Goal: Task Accomplishment & Management: Use online tool/utility

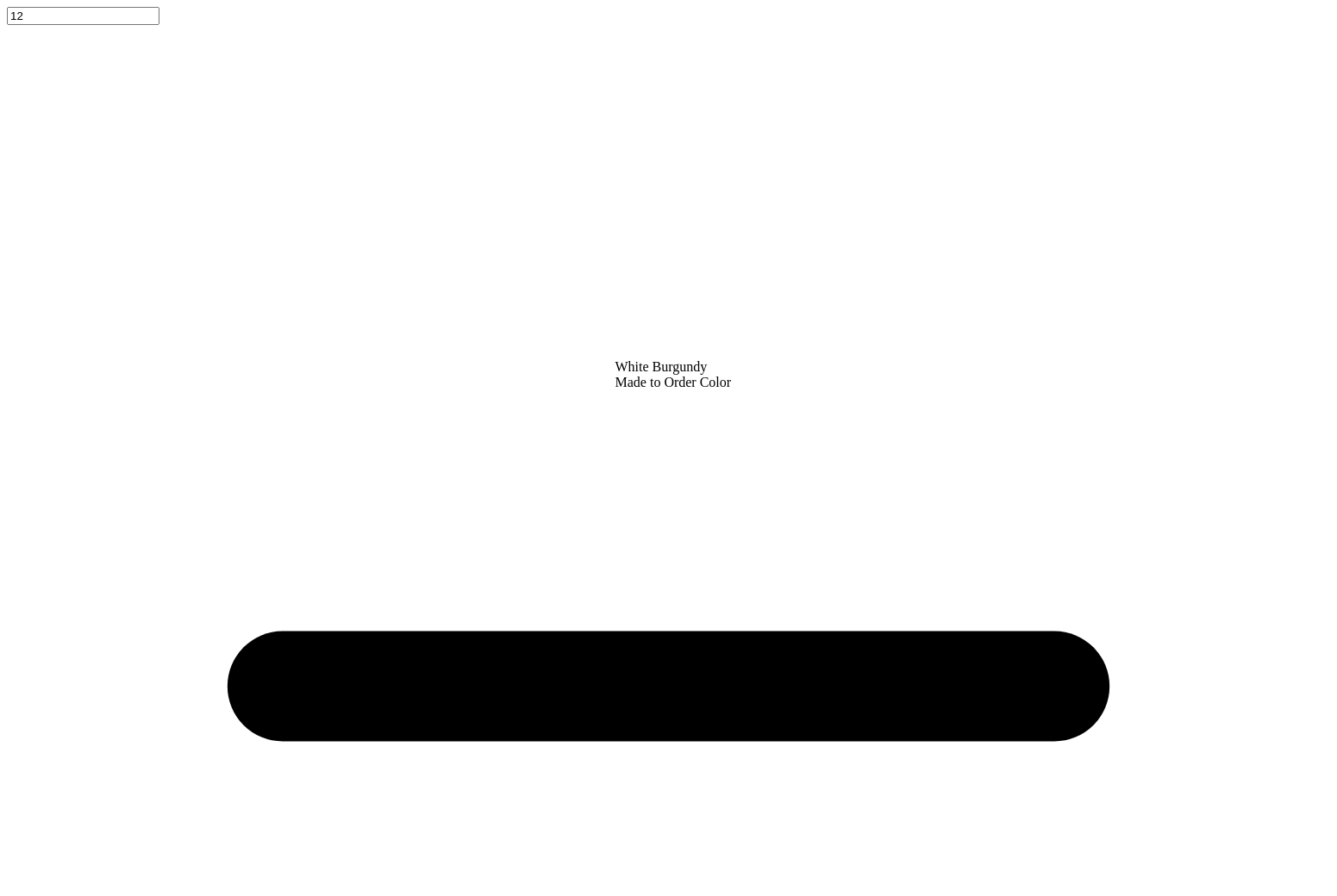
type input "50"
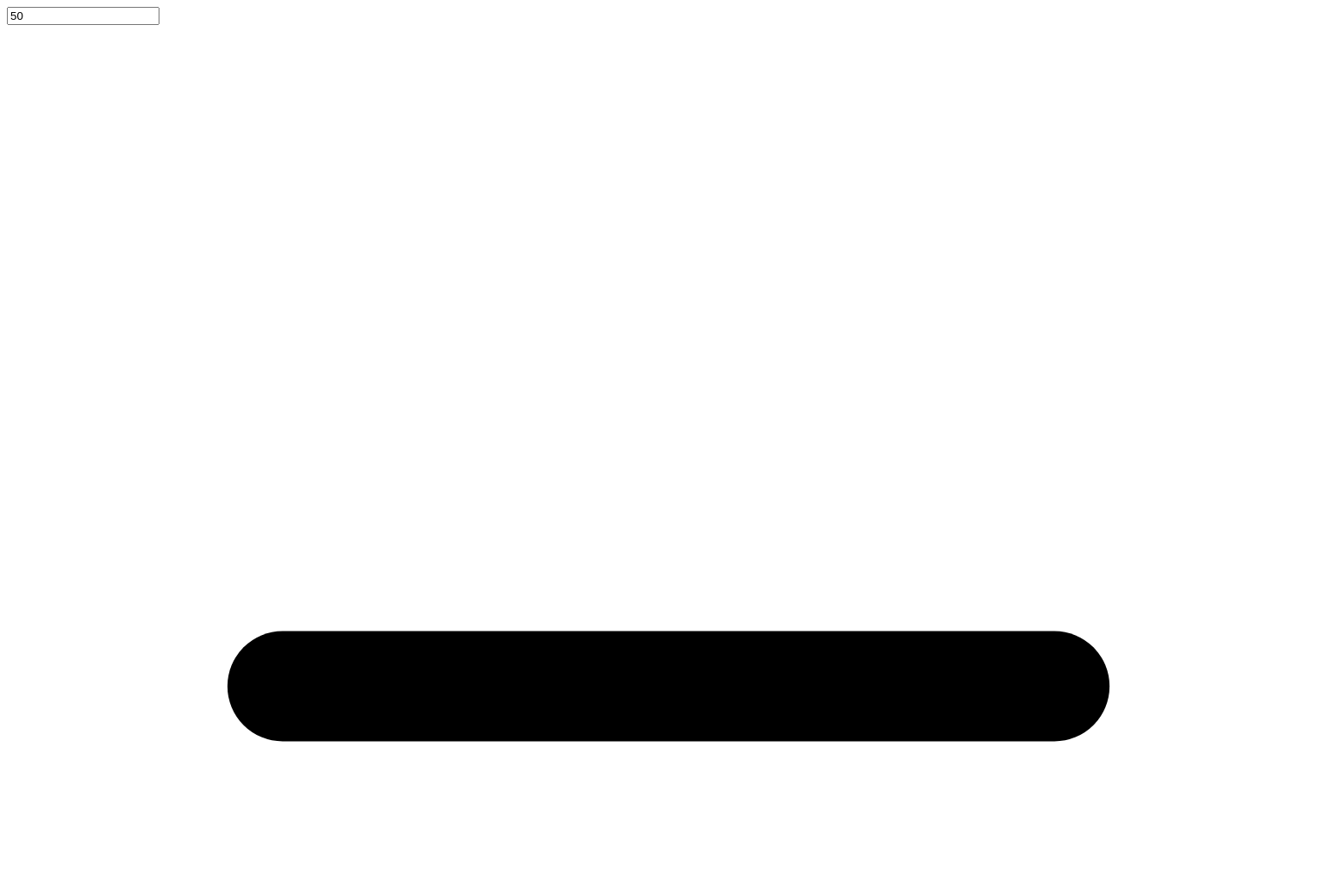
type textarea "x"
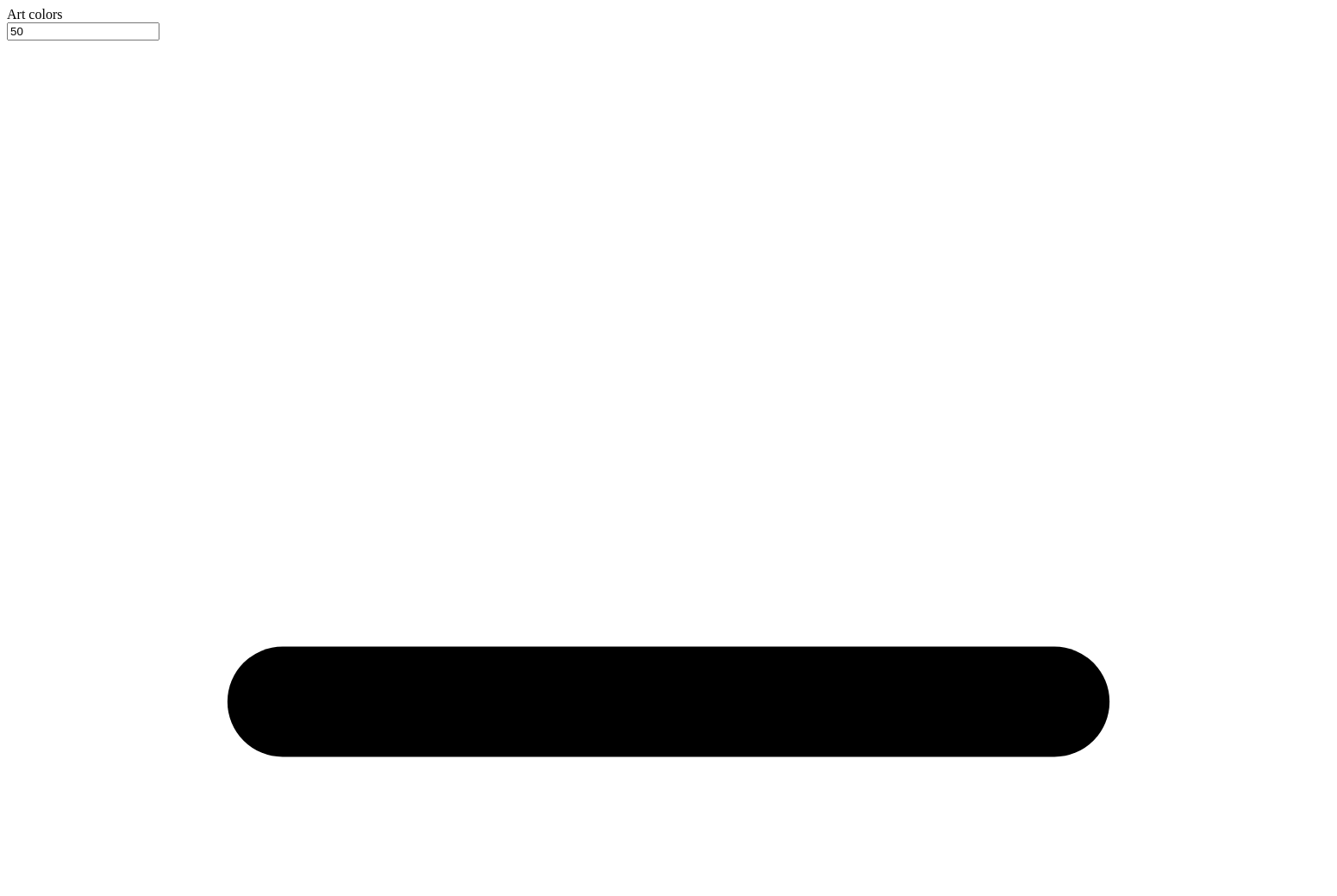
type input "2.32"
type input "0.54"
type input "3.62"
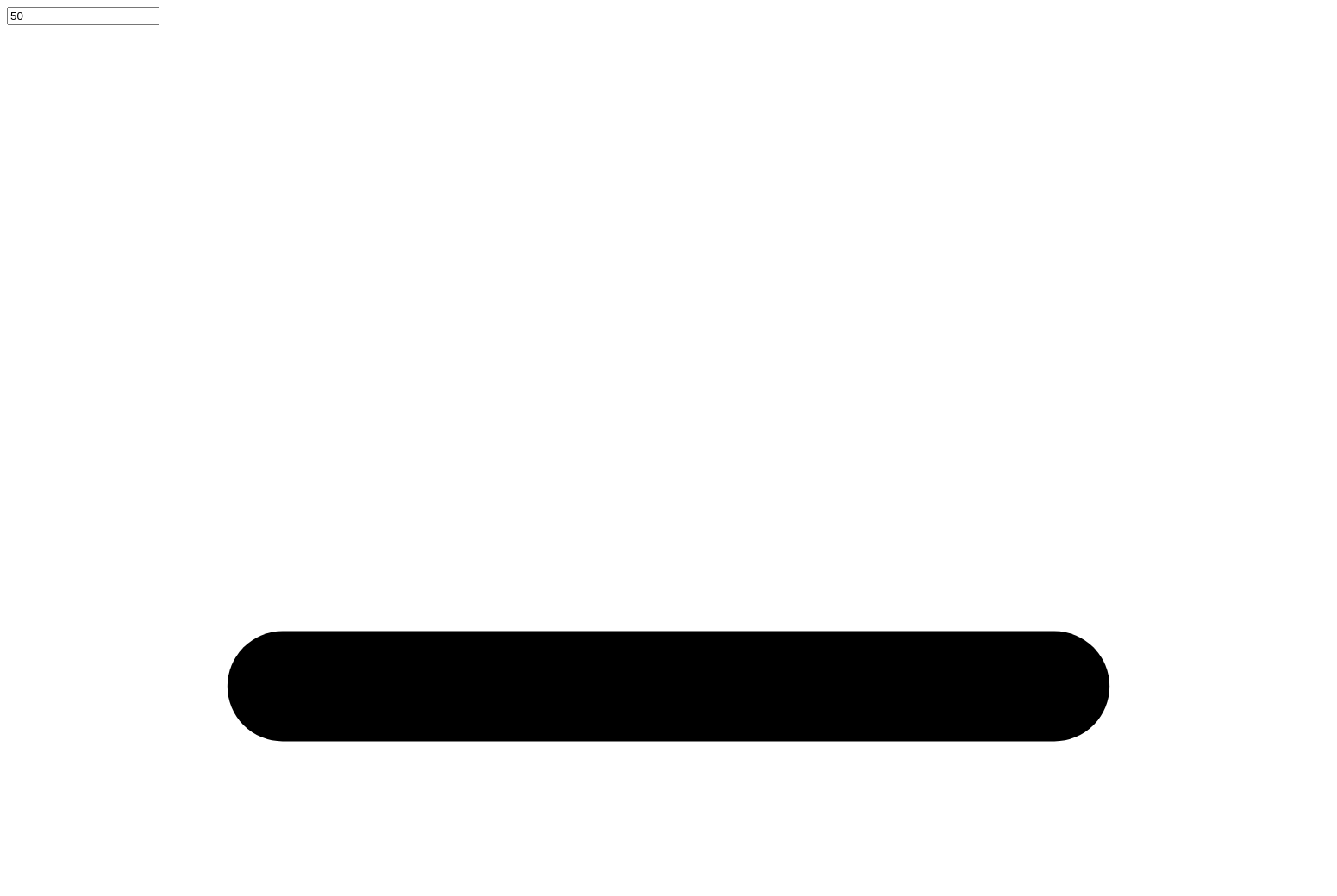
type textarea "pi phi"
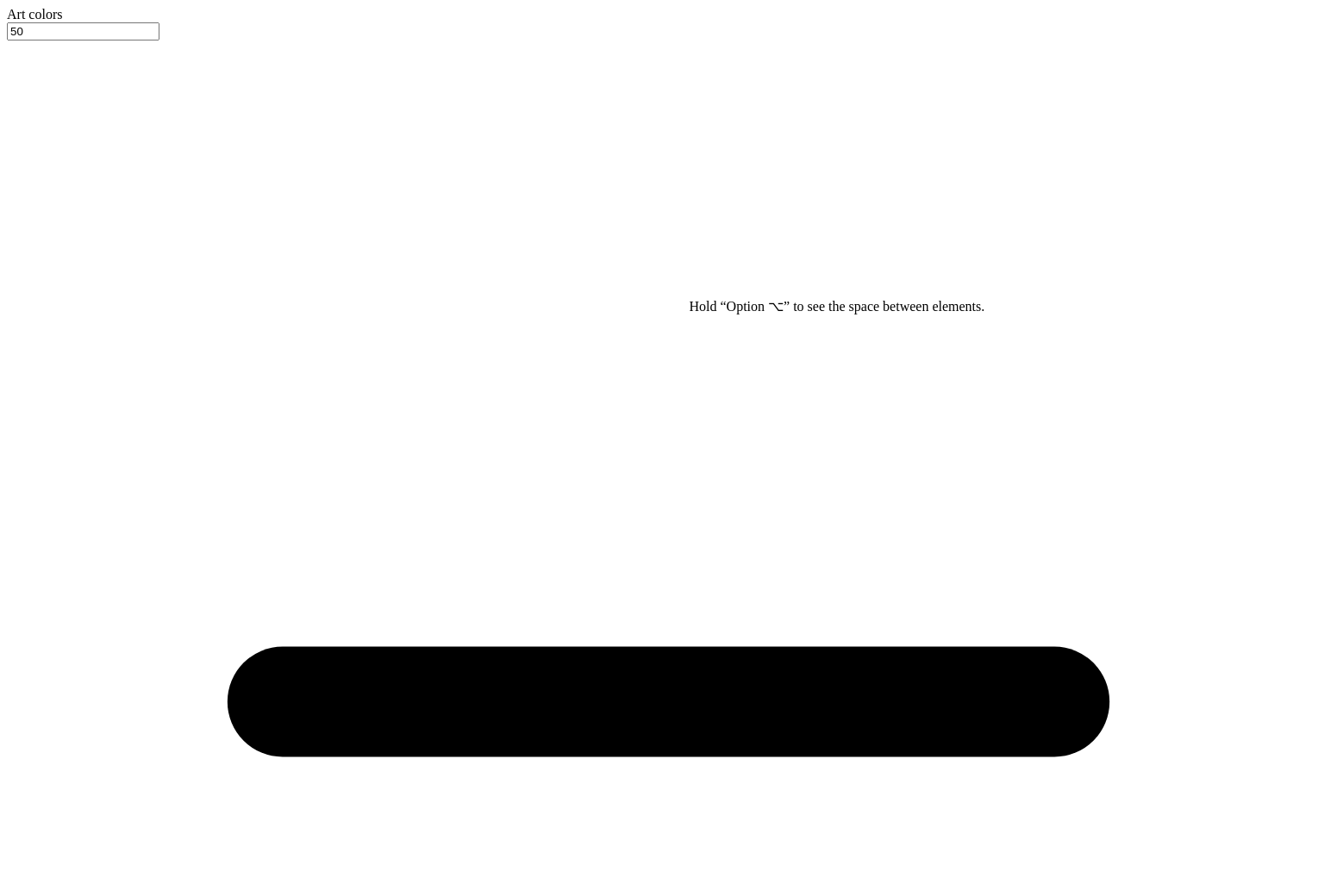
type input "5.09"
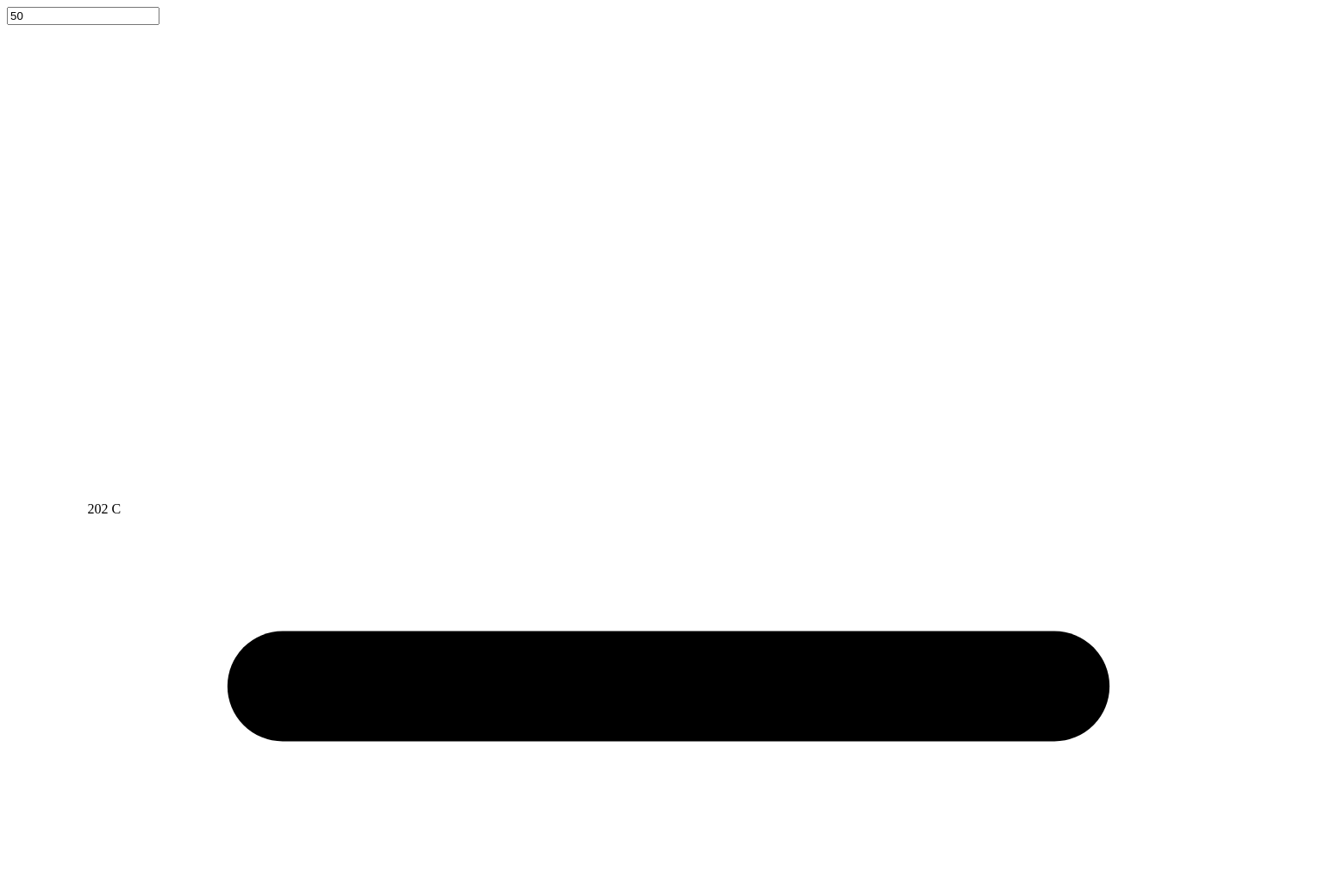
type textarea "G"
type textarea "gamecocks"
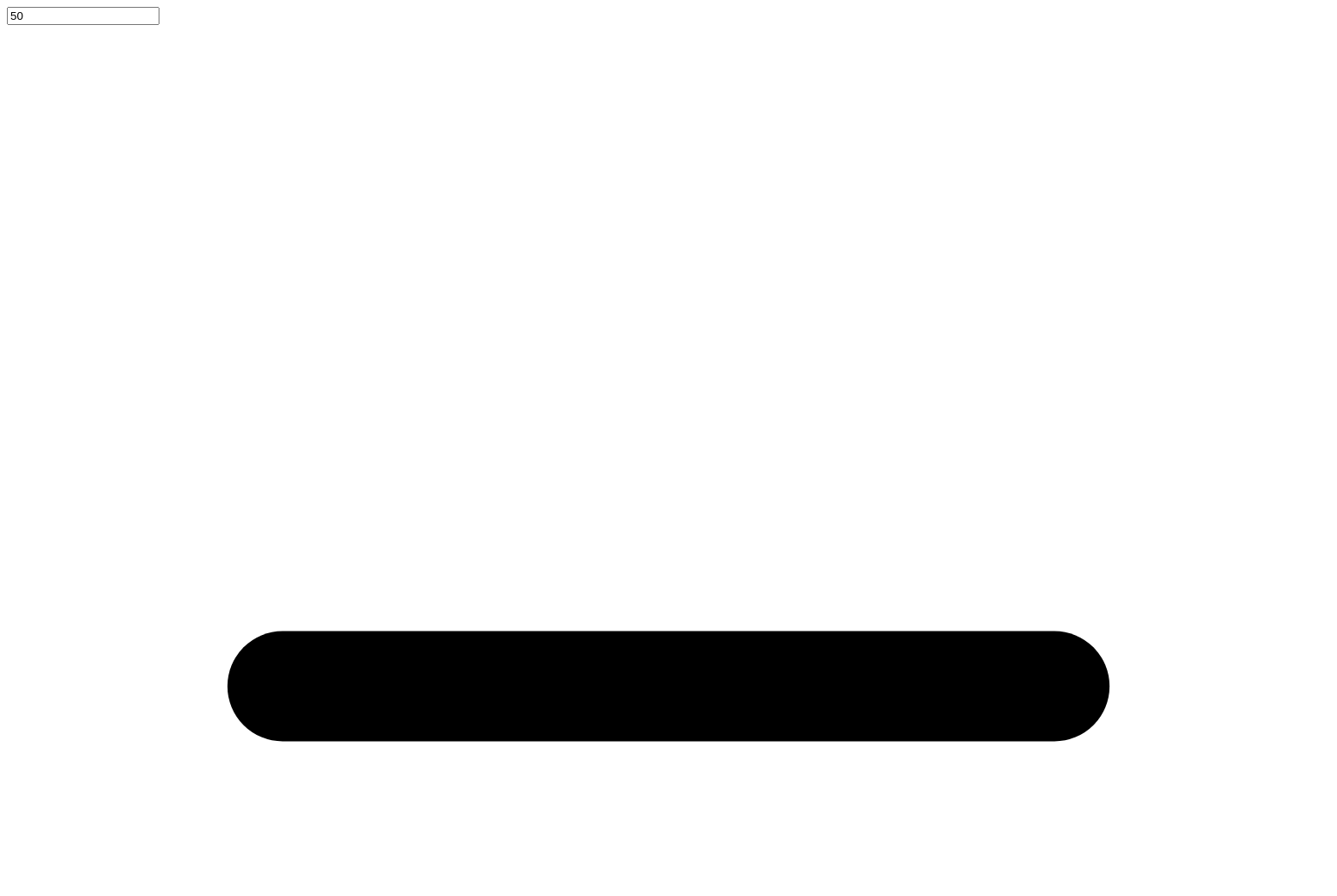
scroll to position [1, 1]
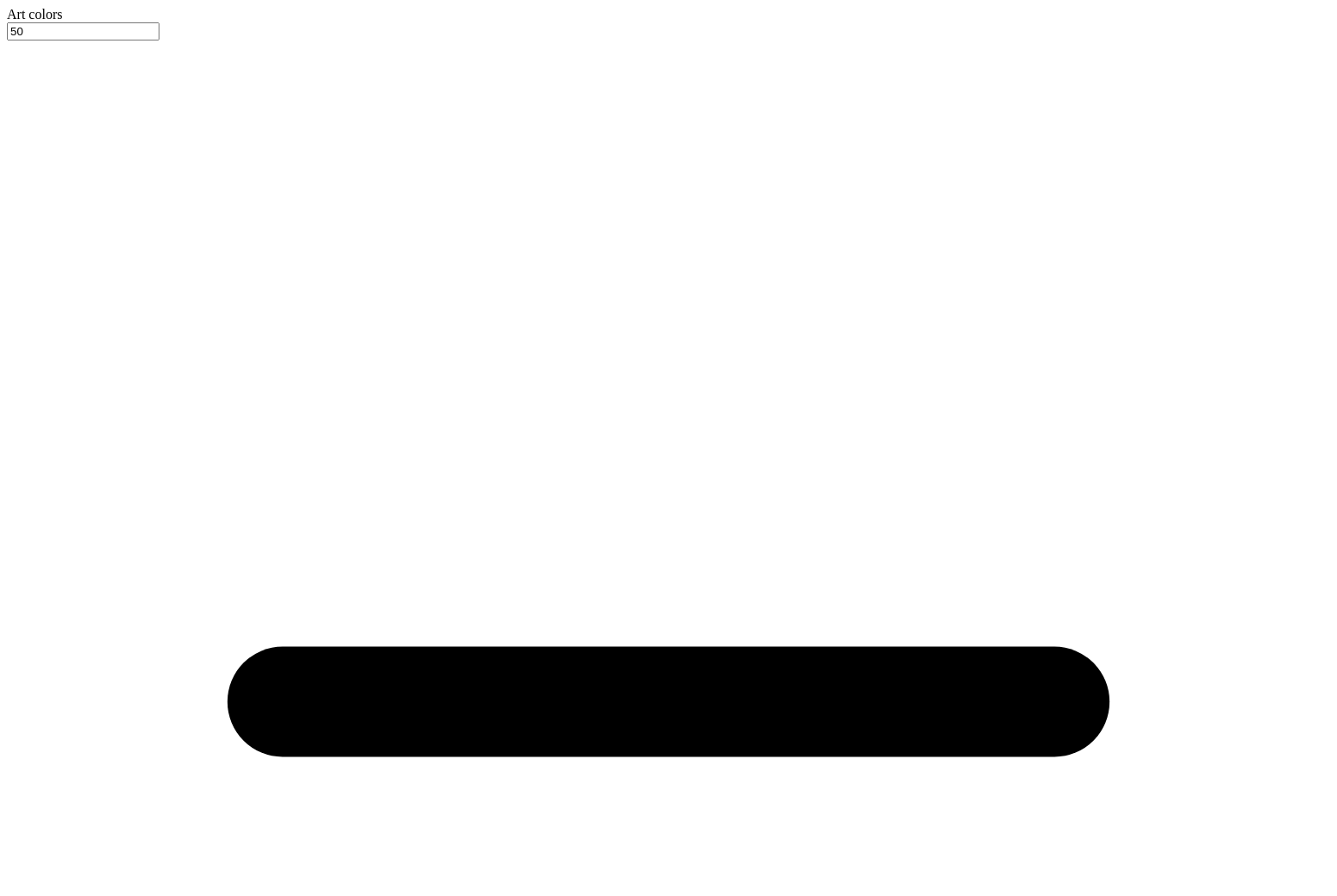
type input "2.35"
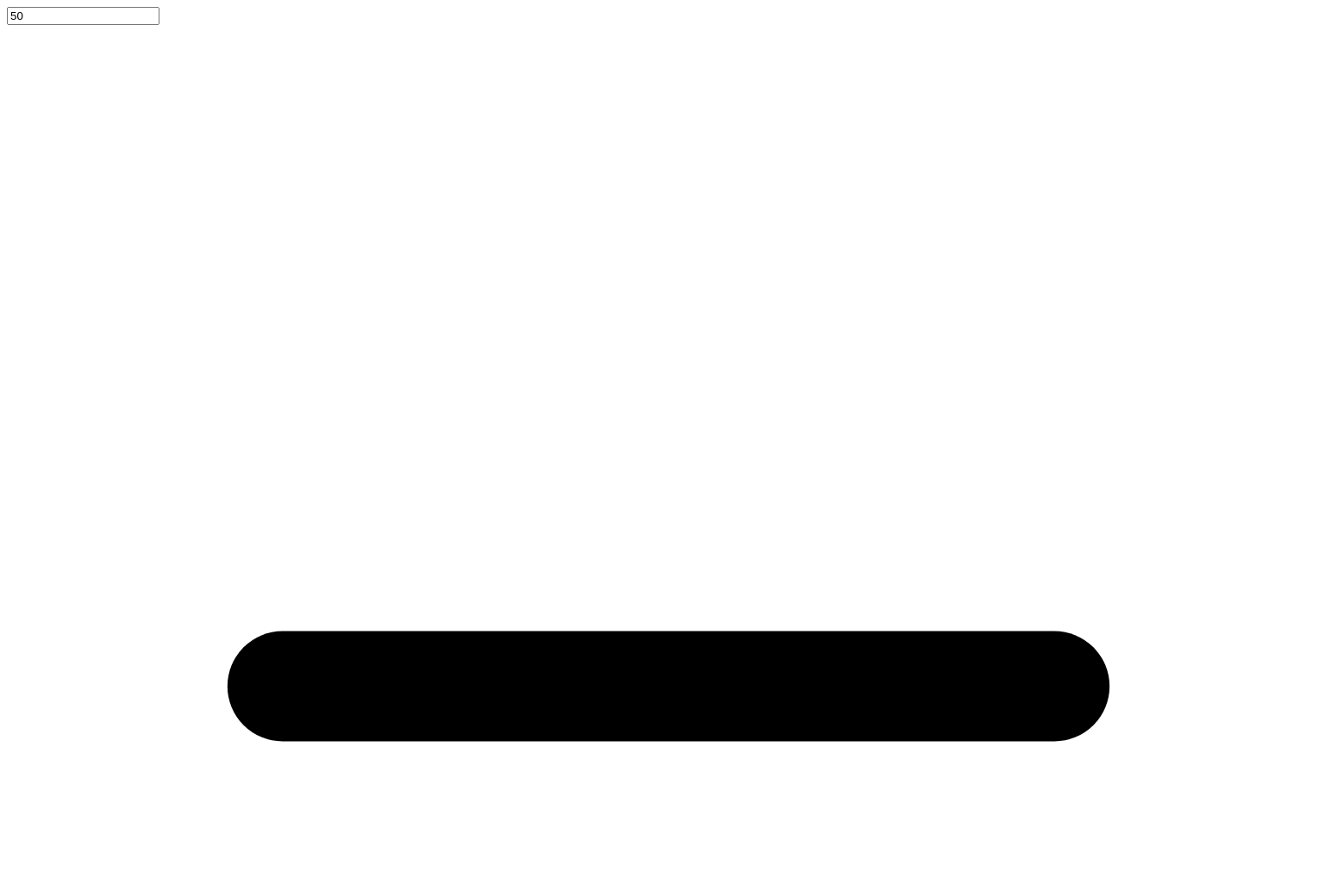
type input "1.57"
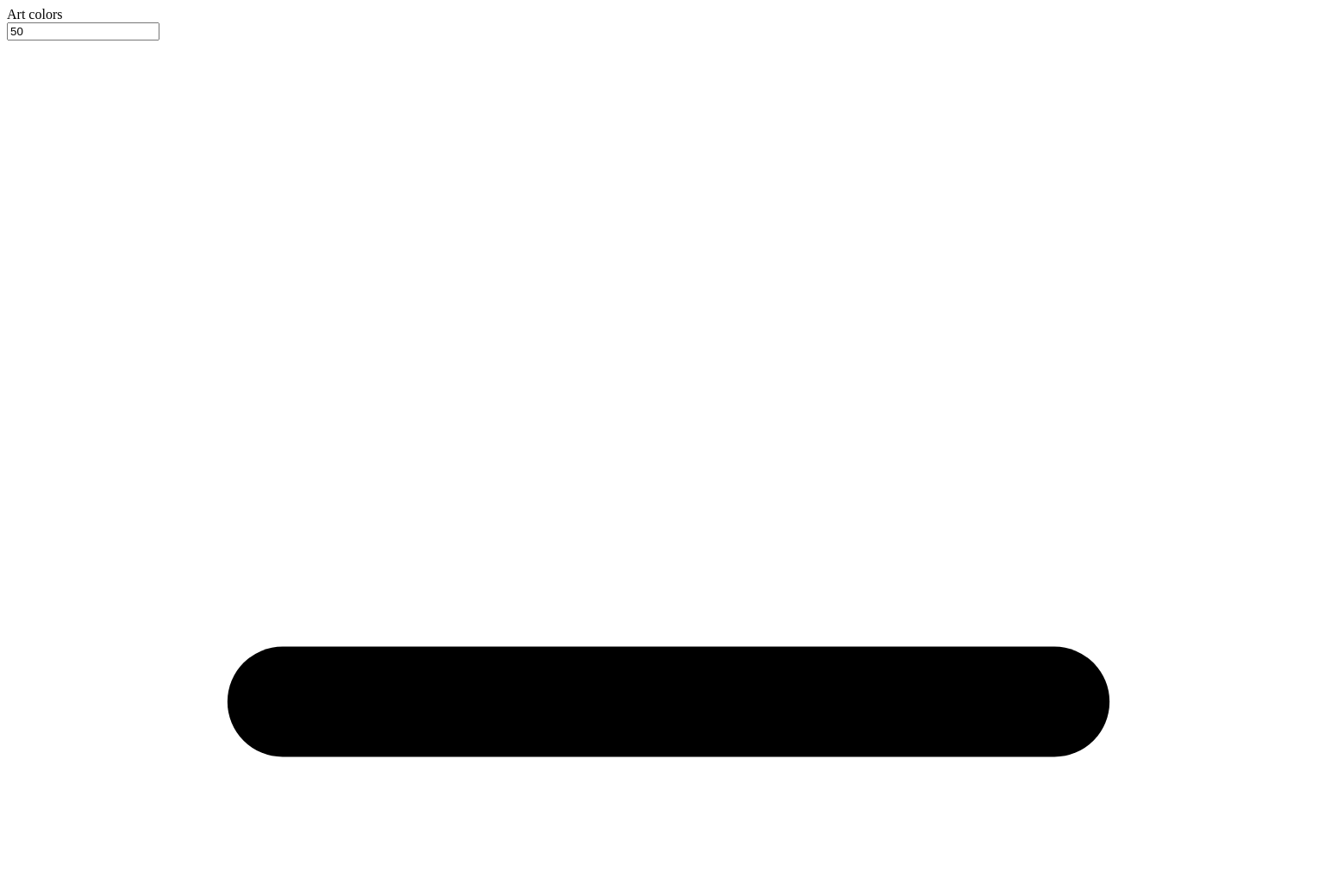
type input "11.35"
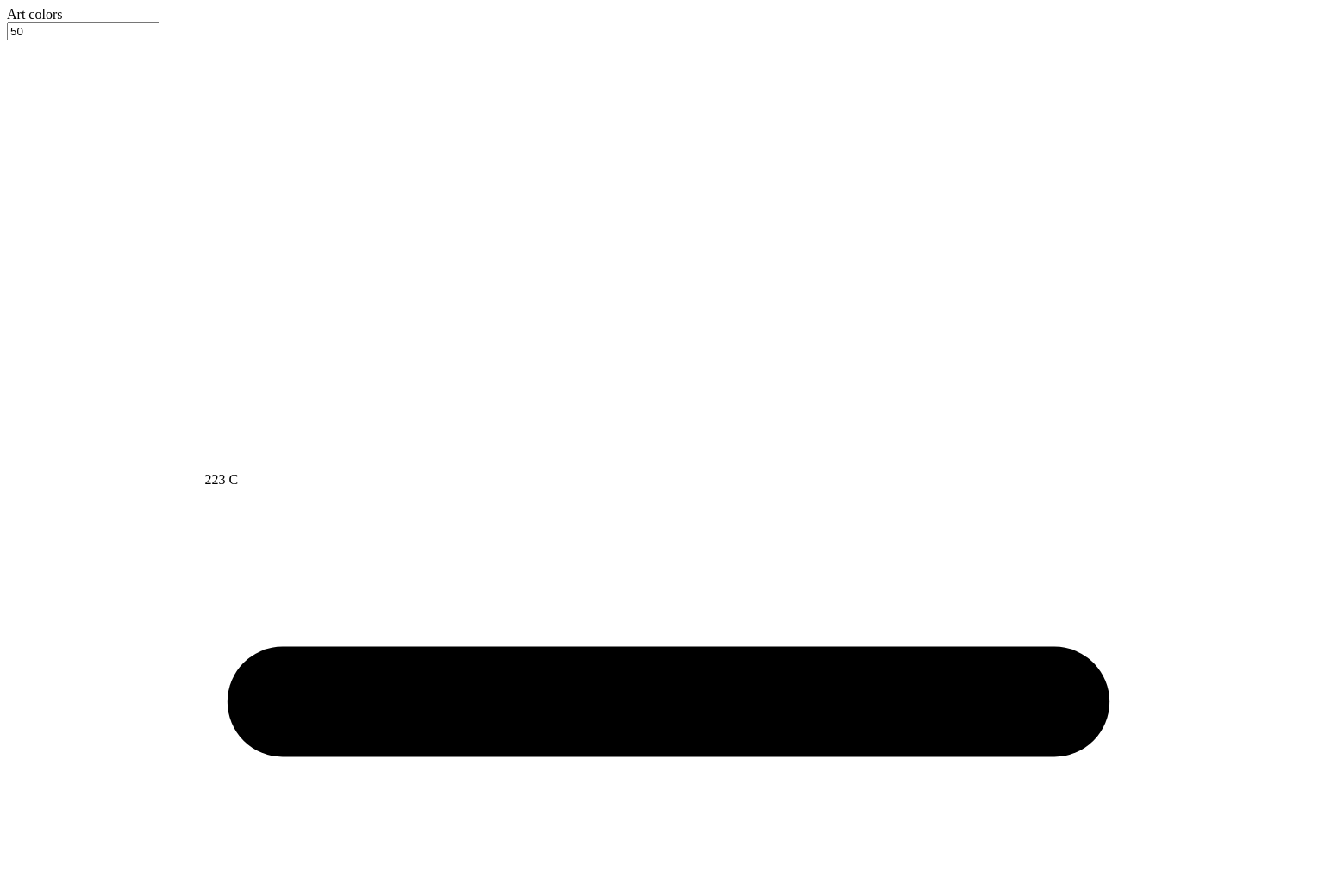
click at [44, 22] on div at bounding box center [668, 22] width 1323 height 0
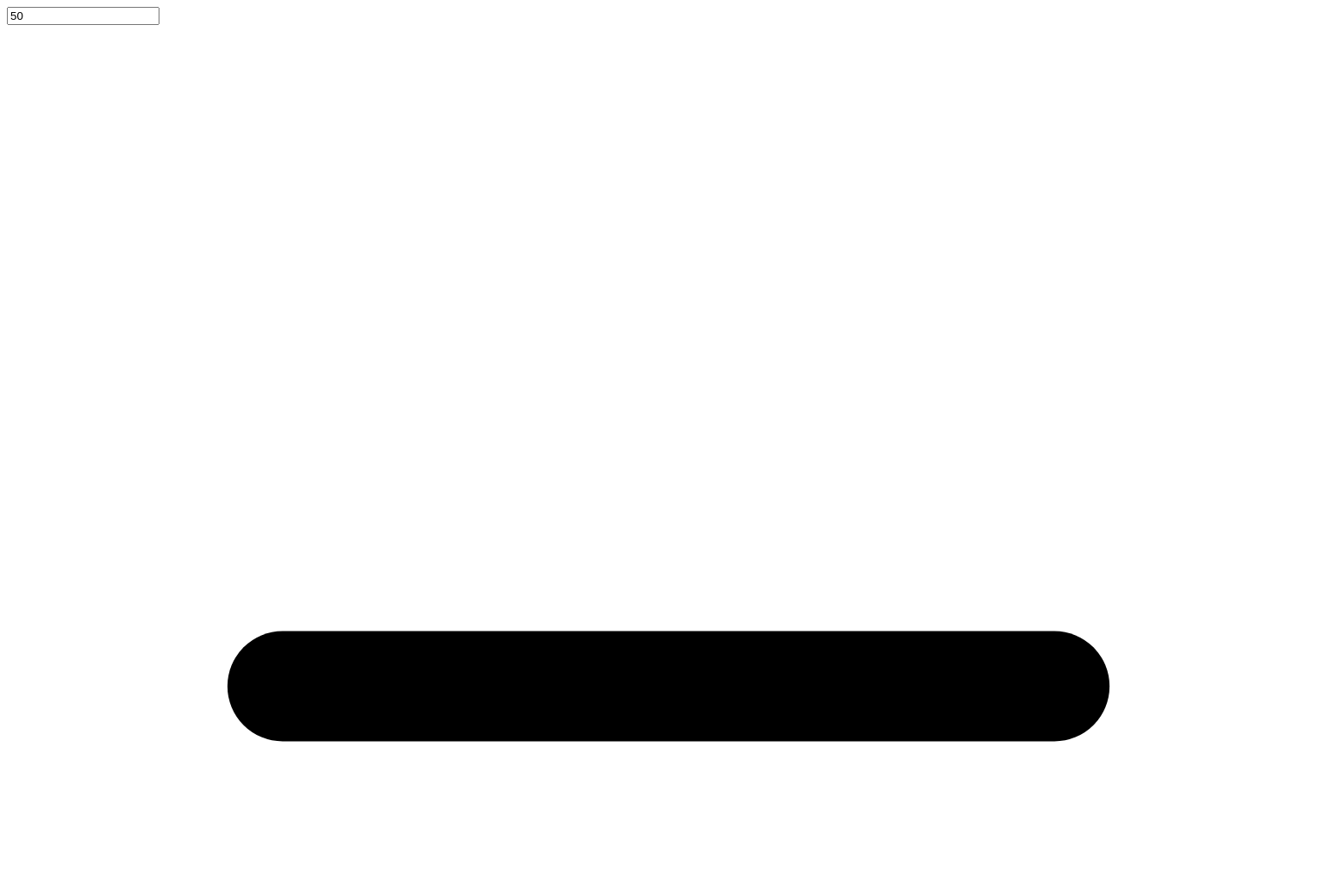
type input "Gamecocks baby tee"
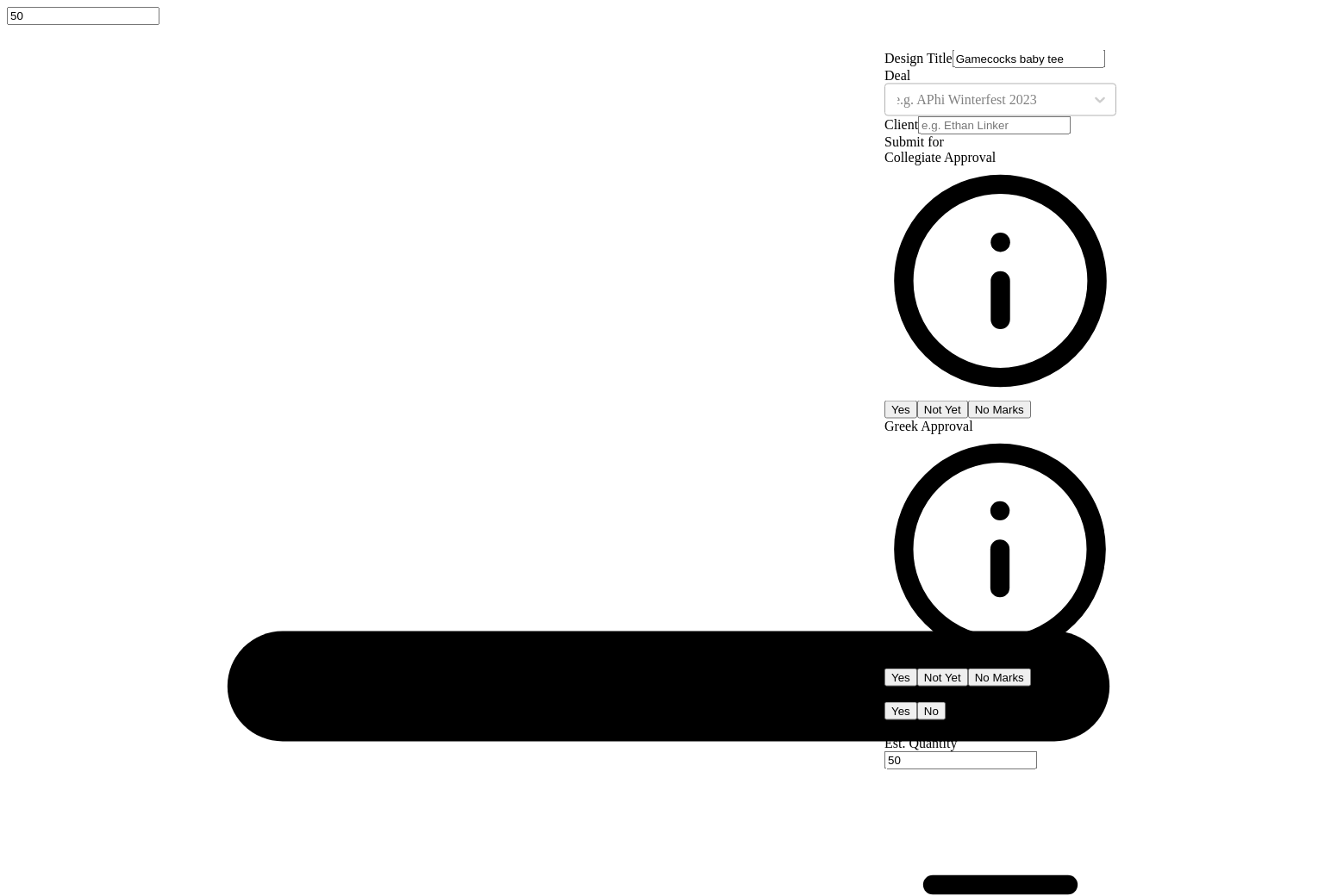
click at [1059, 108] on div "e.g. APhi Winterfest 2023" at bounding box center [985, 99] width 182 height 15
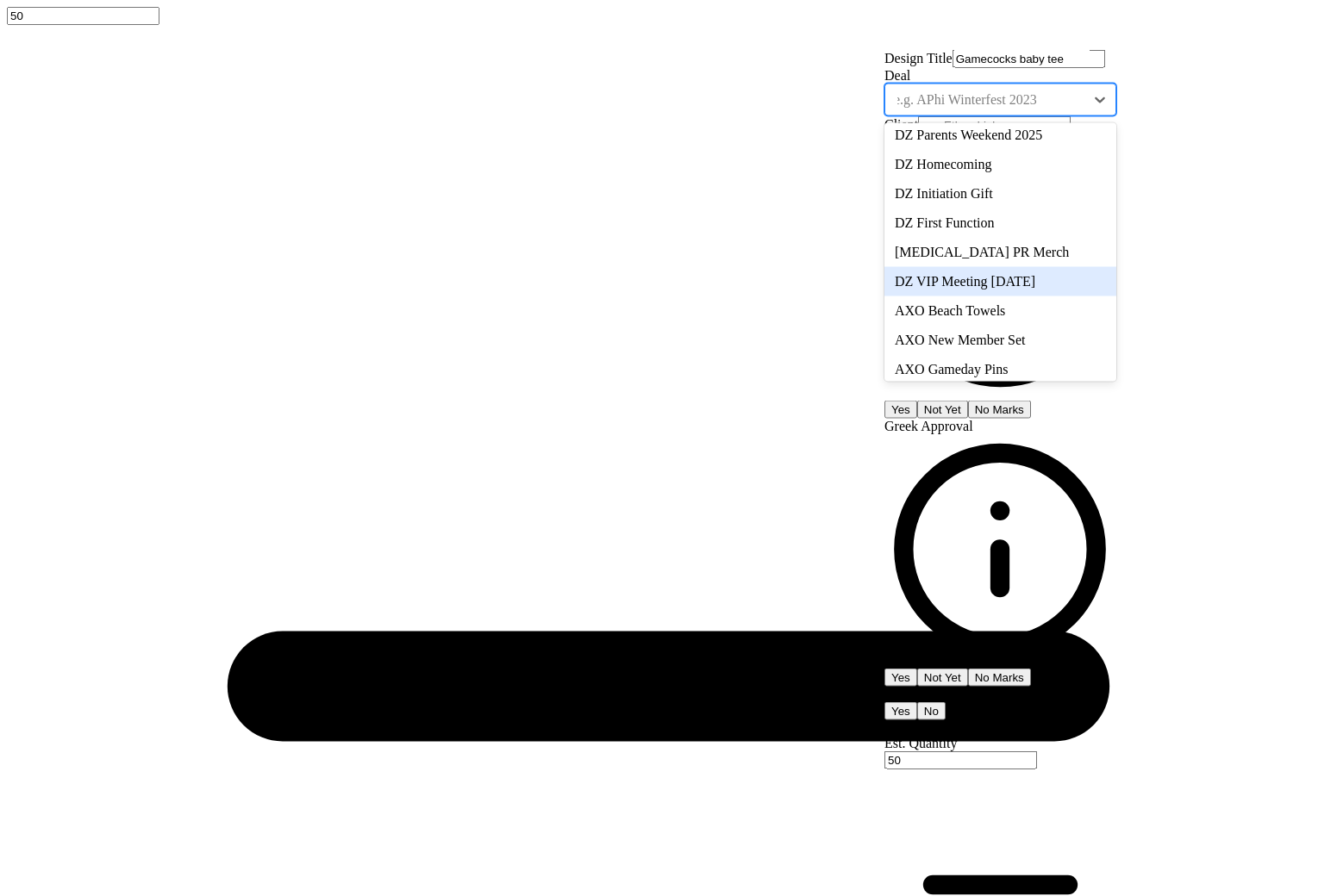
scroll to position [189, 0]
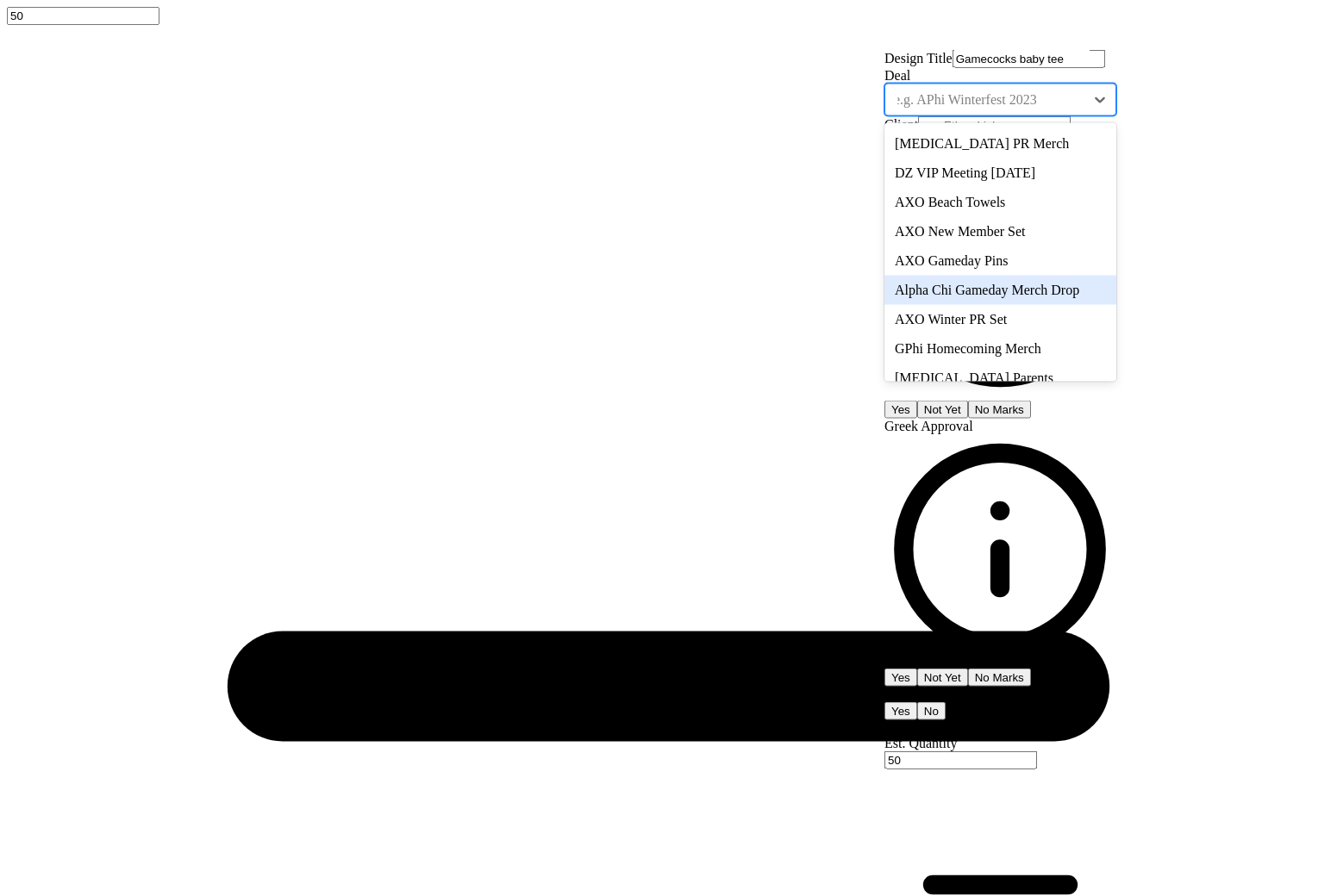
click at [1023, 305] on div "Alpha Chi Gameday Merch Drop" at bounding box center [1000, 290] width 232 height 29
type input "[PERSON_NAME]"
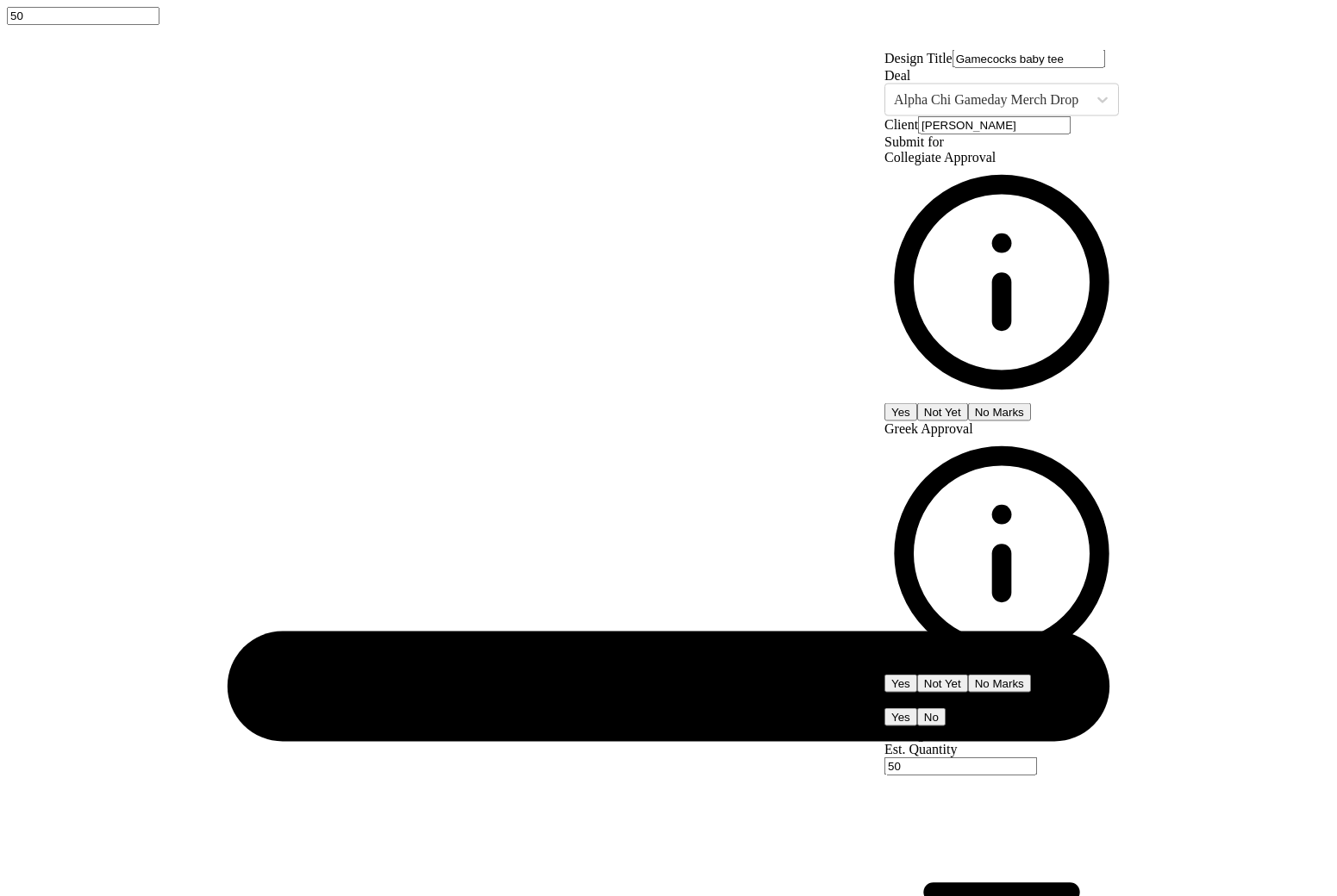
click at [917, 403] on button "Yes" at bounding box center [900, 412] width 33 height 18
click at [1031, 675] on button "No Marks" at bounding box center [999, 684] width 63 height 18
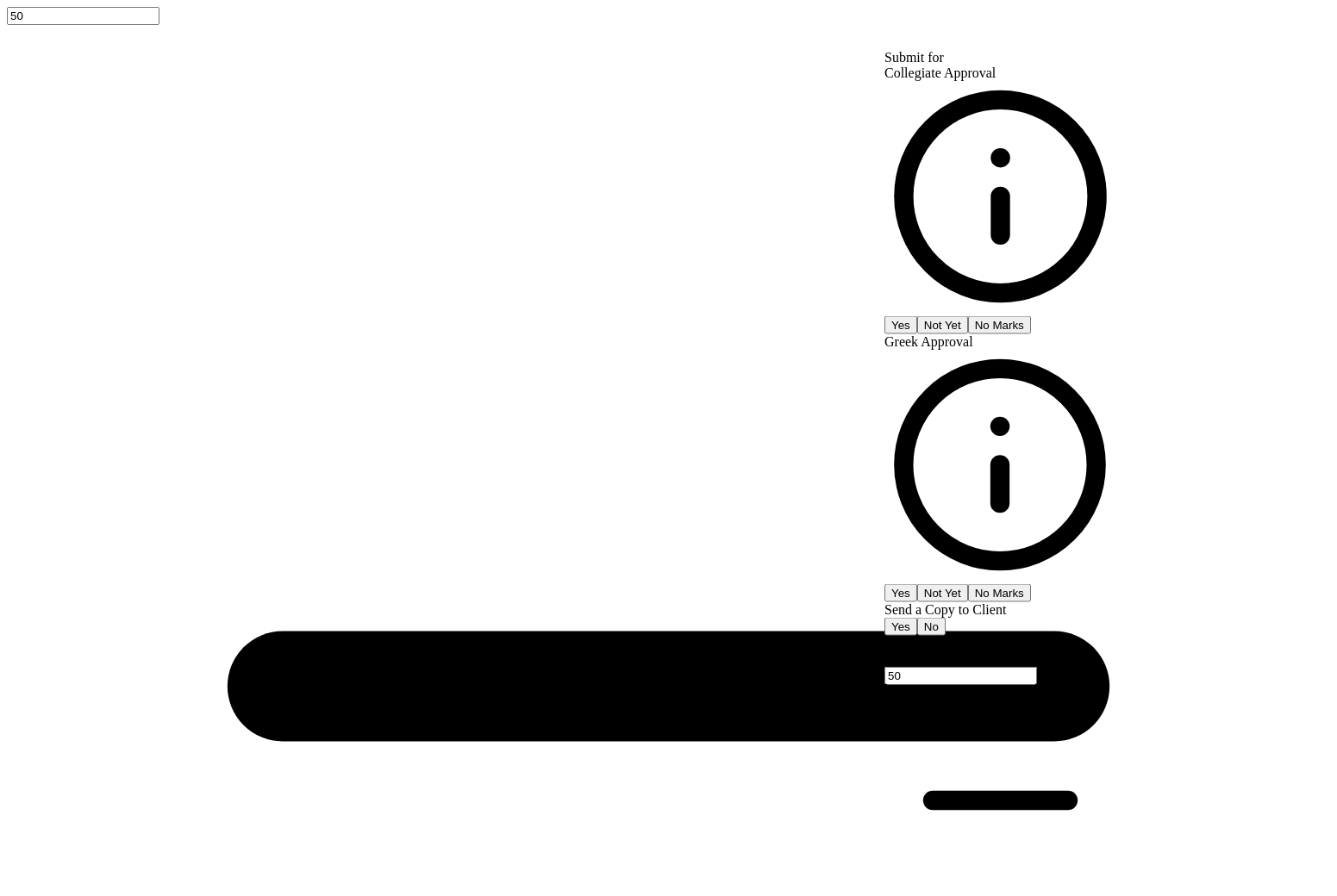
type input "$29.76"
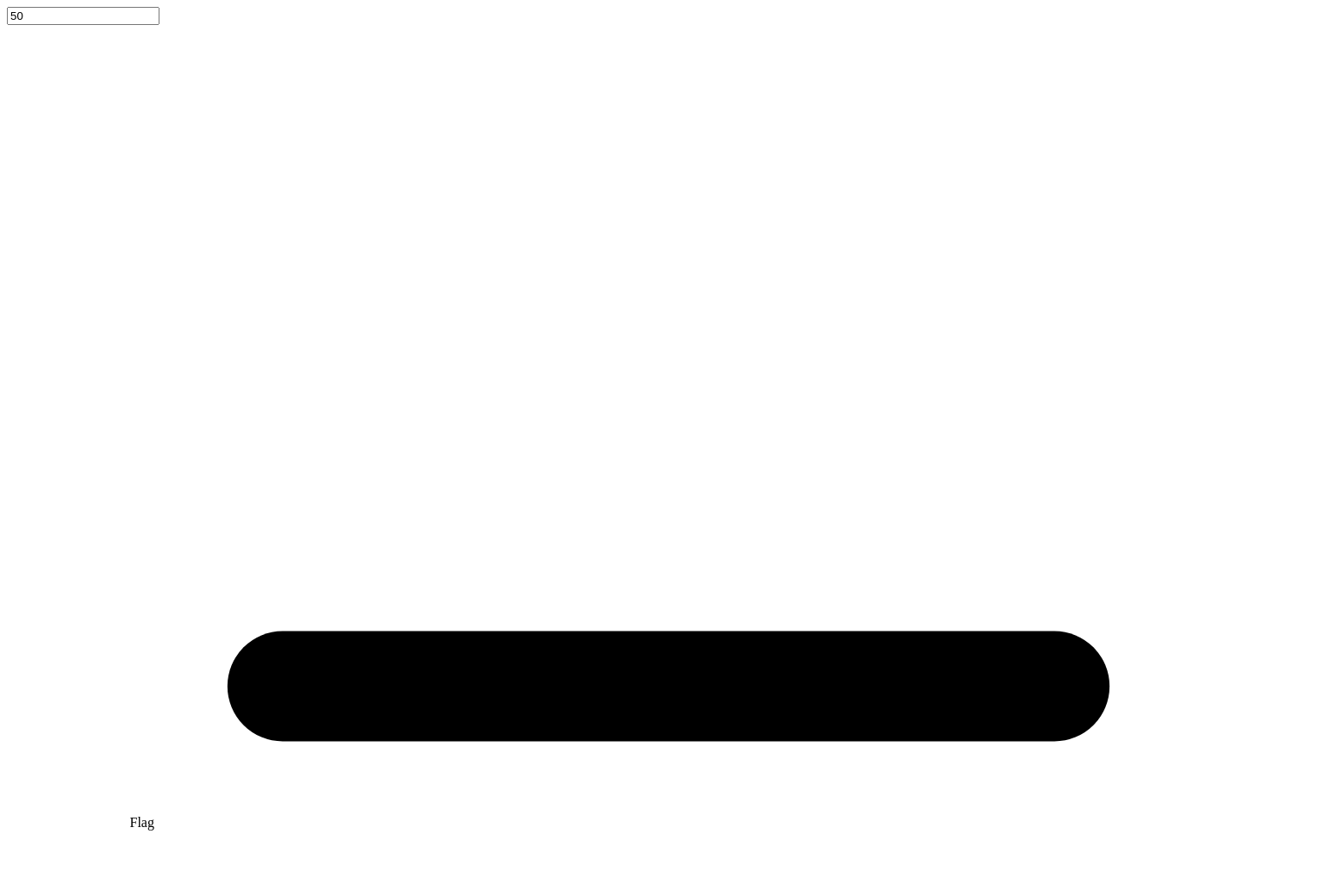
type input "2.35"
type input "2.83"
type input "0.25"
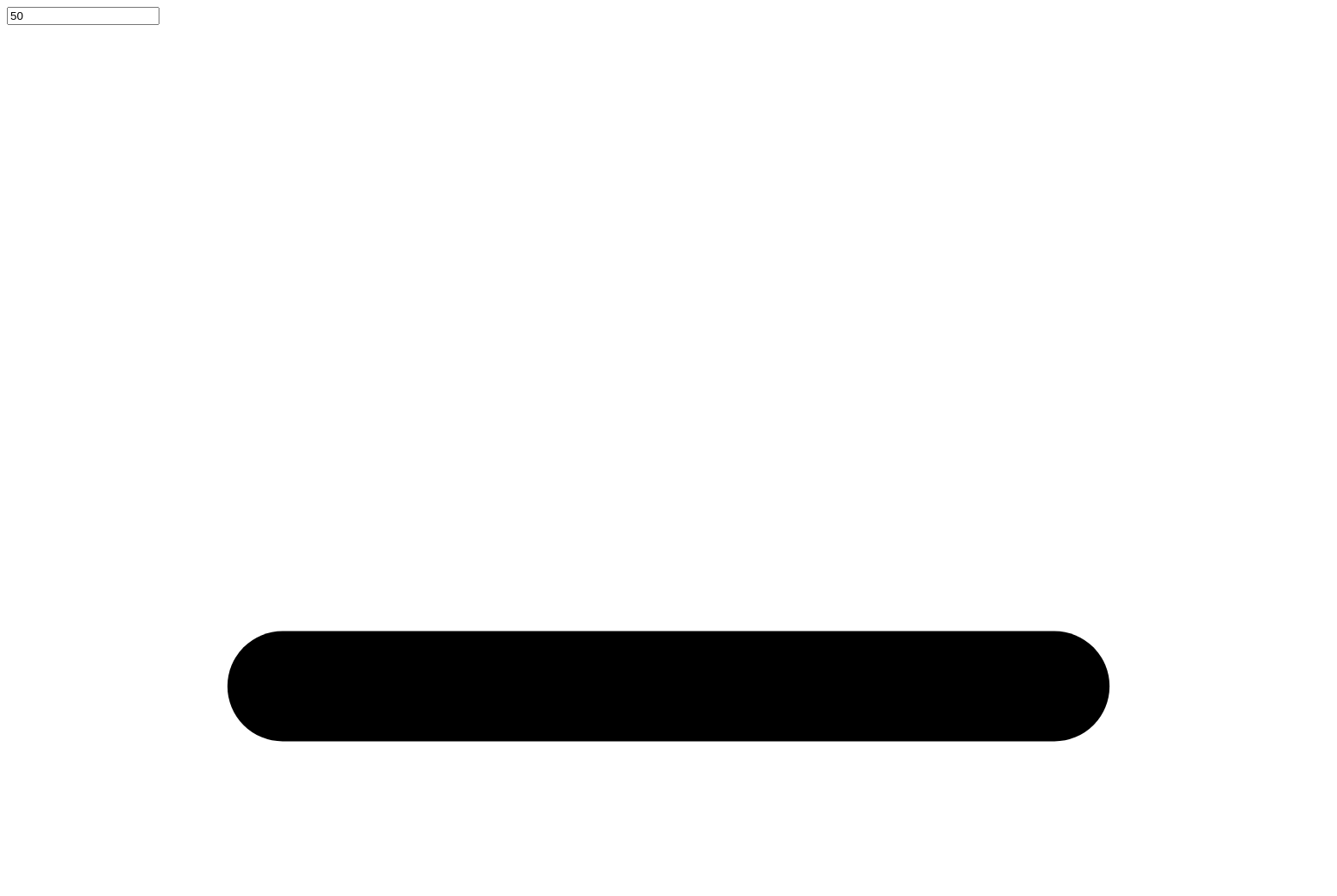
type input "0.03"
type input "2.18"
type input "2.92"
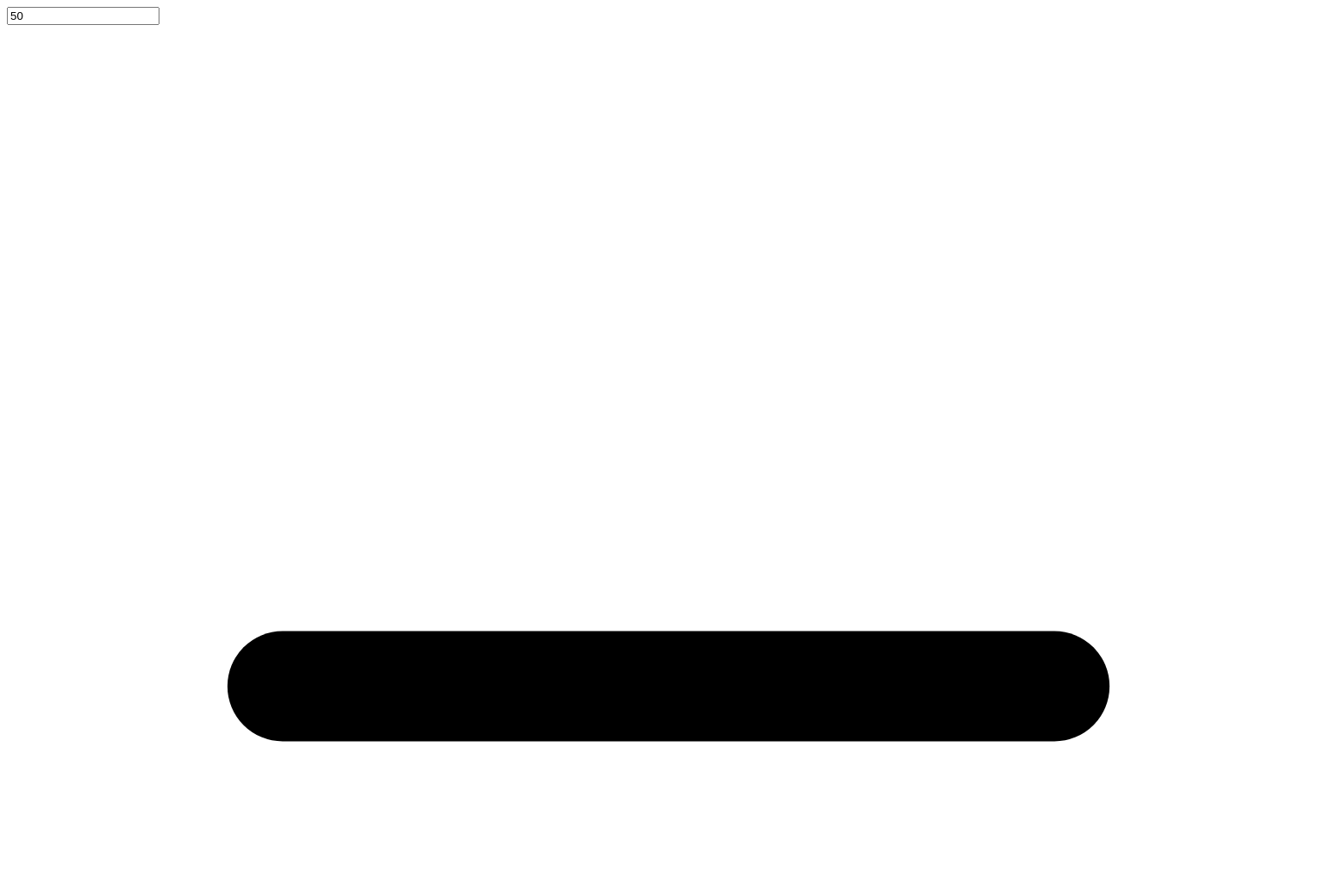
type input "0.03"
type input "2.03"
type input "2.99"
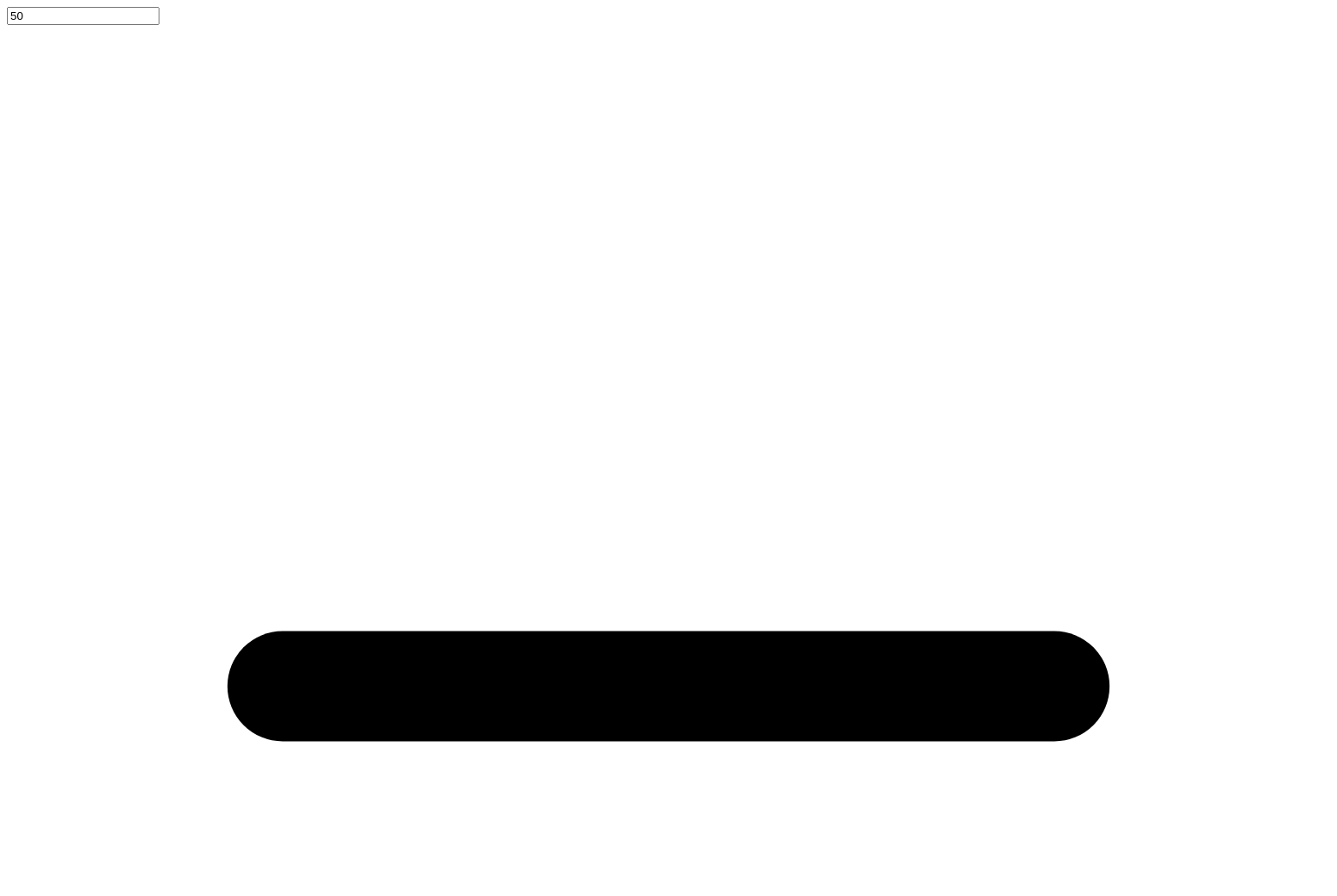
type input "0.18"
type input "2.13"
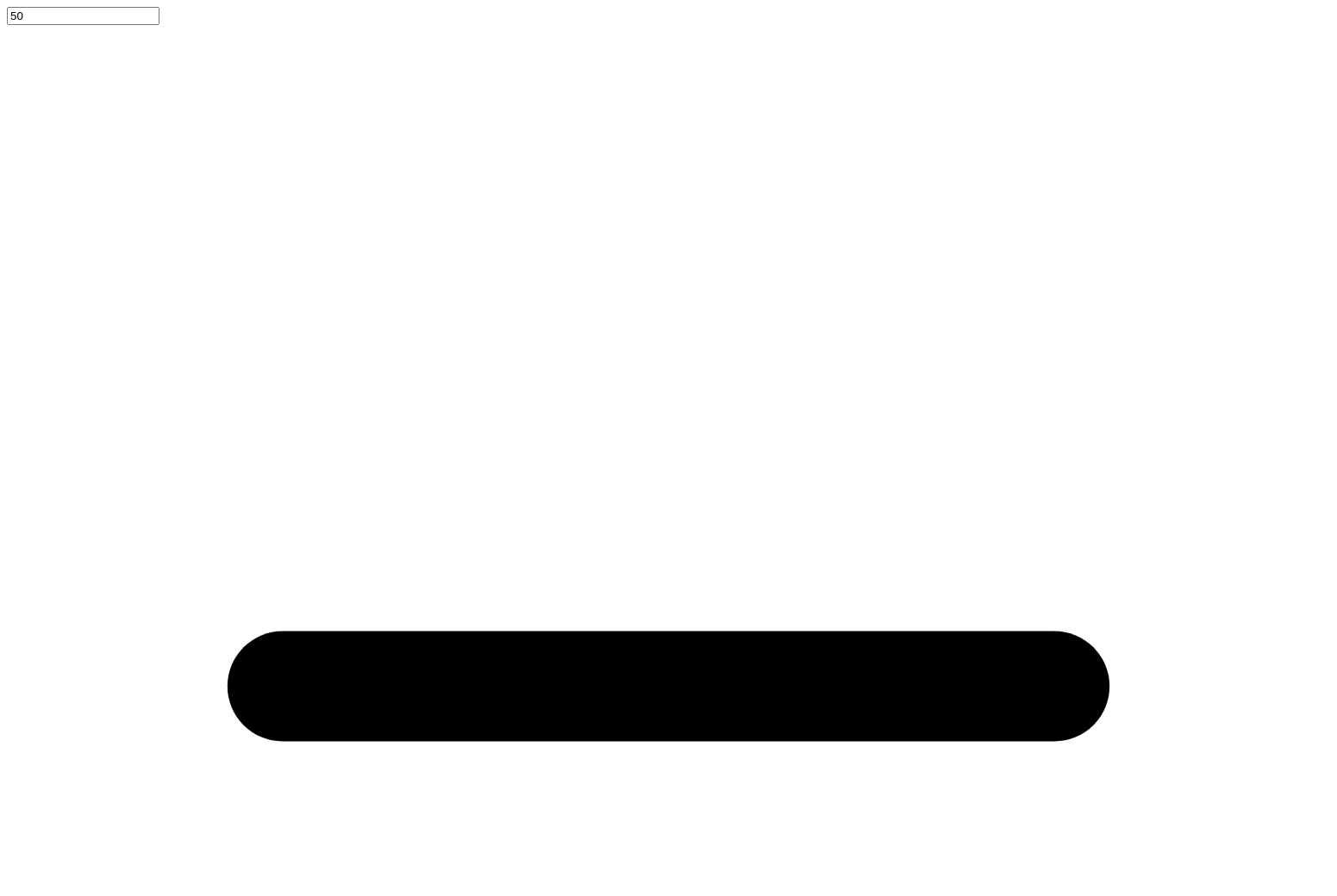
type input "2.94"
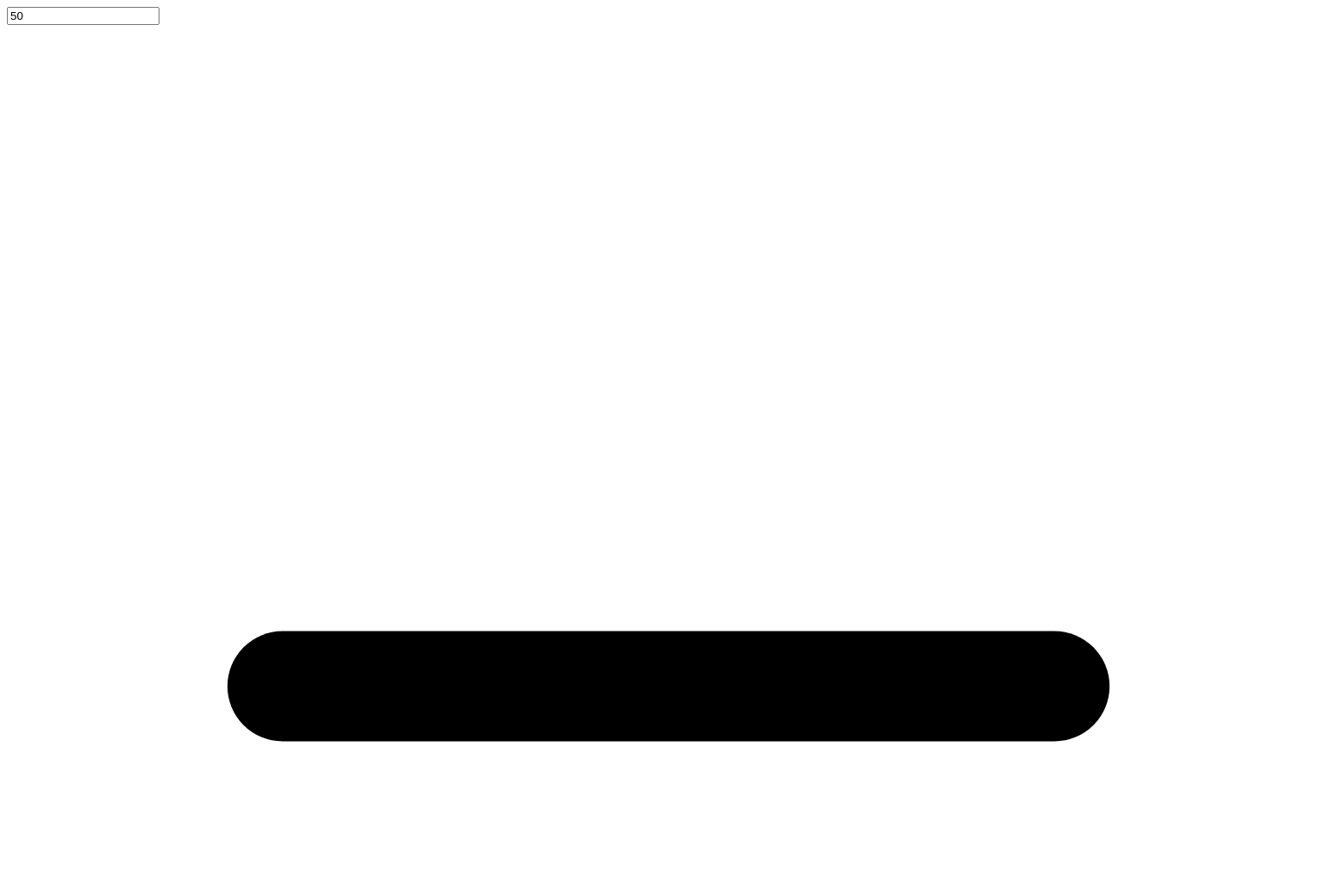
type textarea "'25"
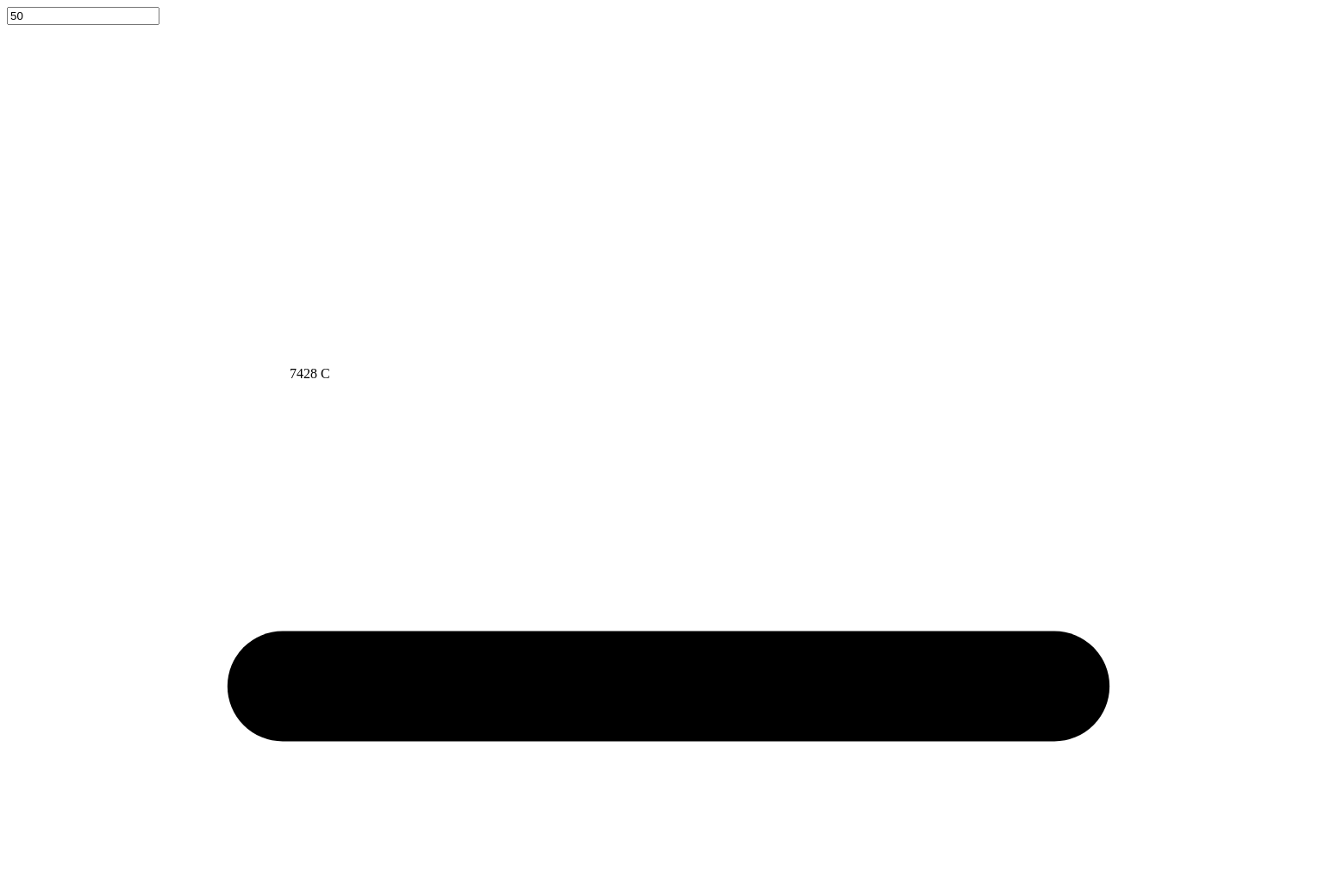
type input "1.22"
type input "0.64"
type input "10.04"
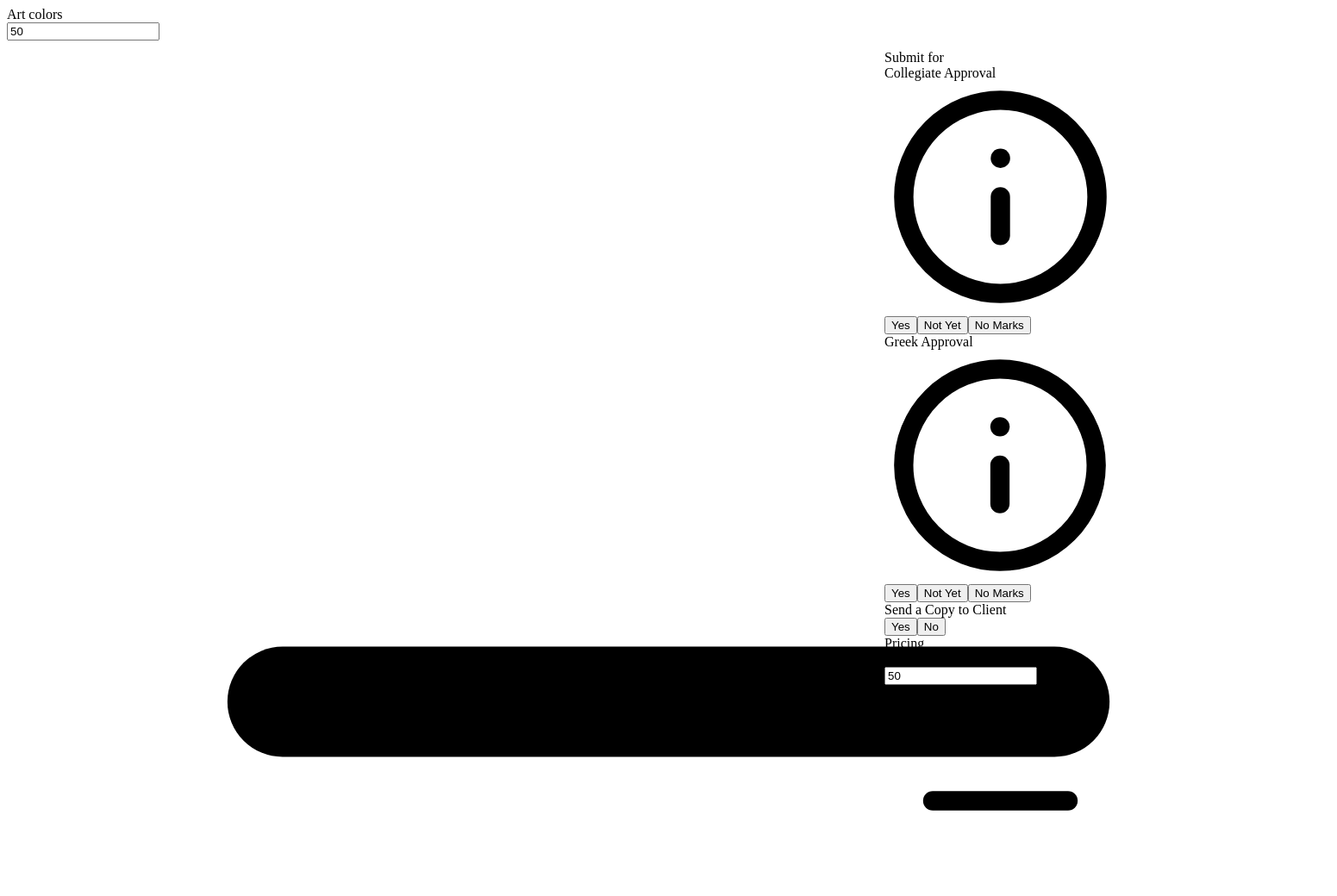
click at [917, 316] on button "Yes" at bounding box center [900, 325] width 33 height 18
click at [1031, 584] on button "No Marks" at bounding box center [999, 593] width 63 height 18
type input "$29.76"
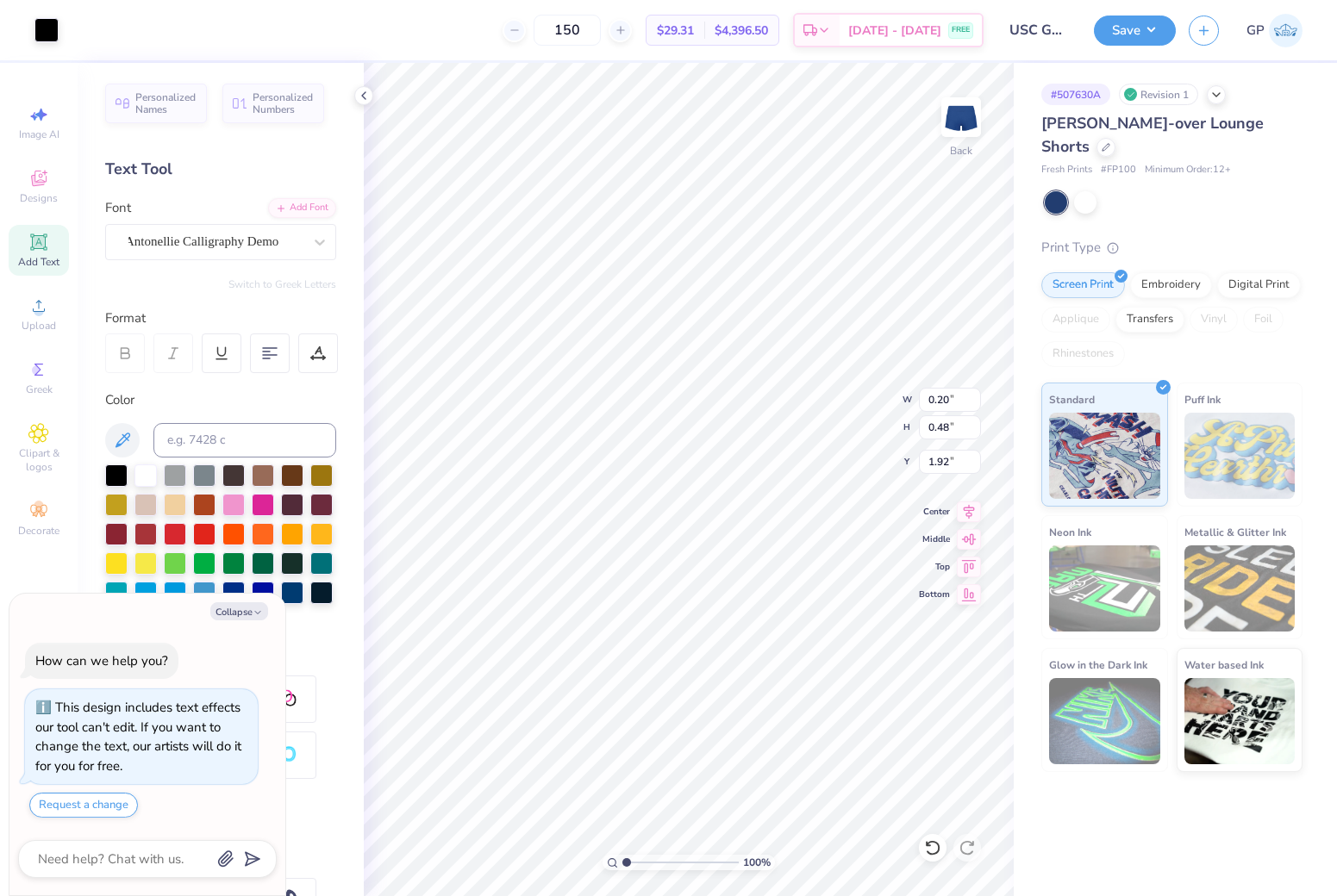
type textarea "x"
type input "0.48"
type textarea "x"
type input "0.60"
type textarea "x"
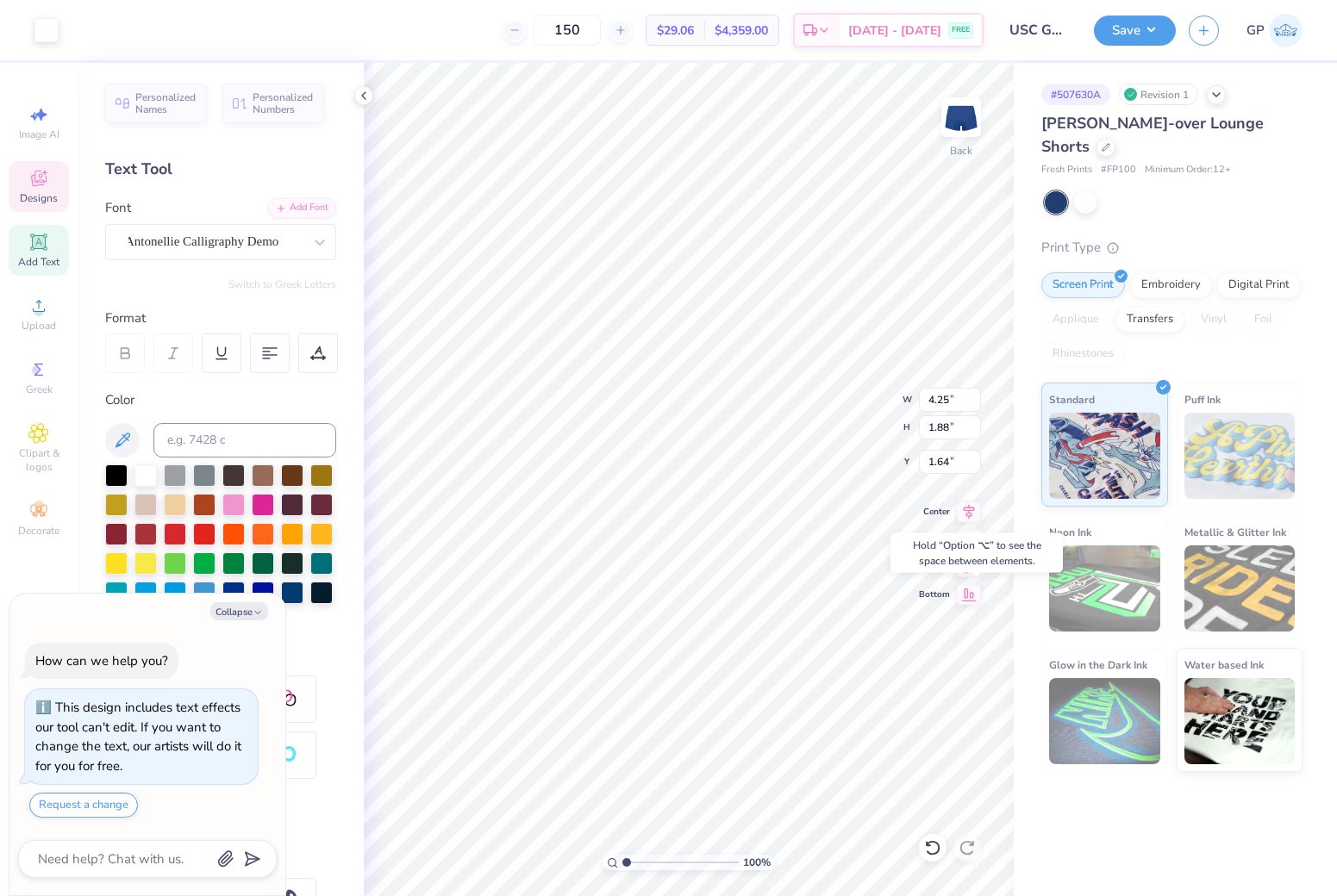
type input "3.86"
type textarea "x"
type input "1.87"
type textarea "x"
type input "1.70"
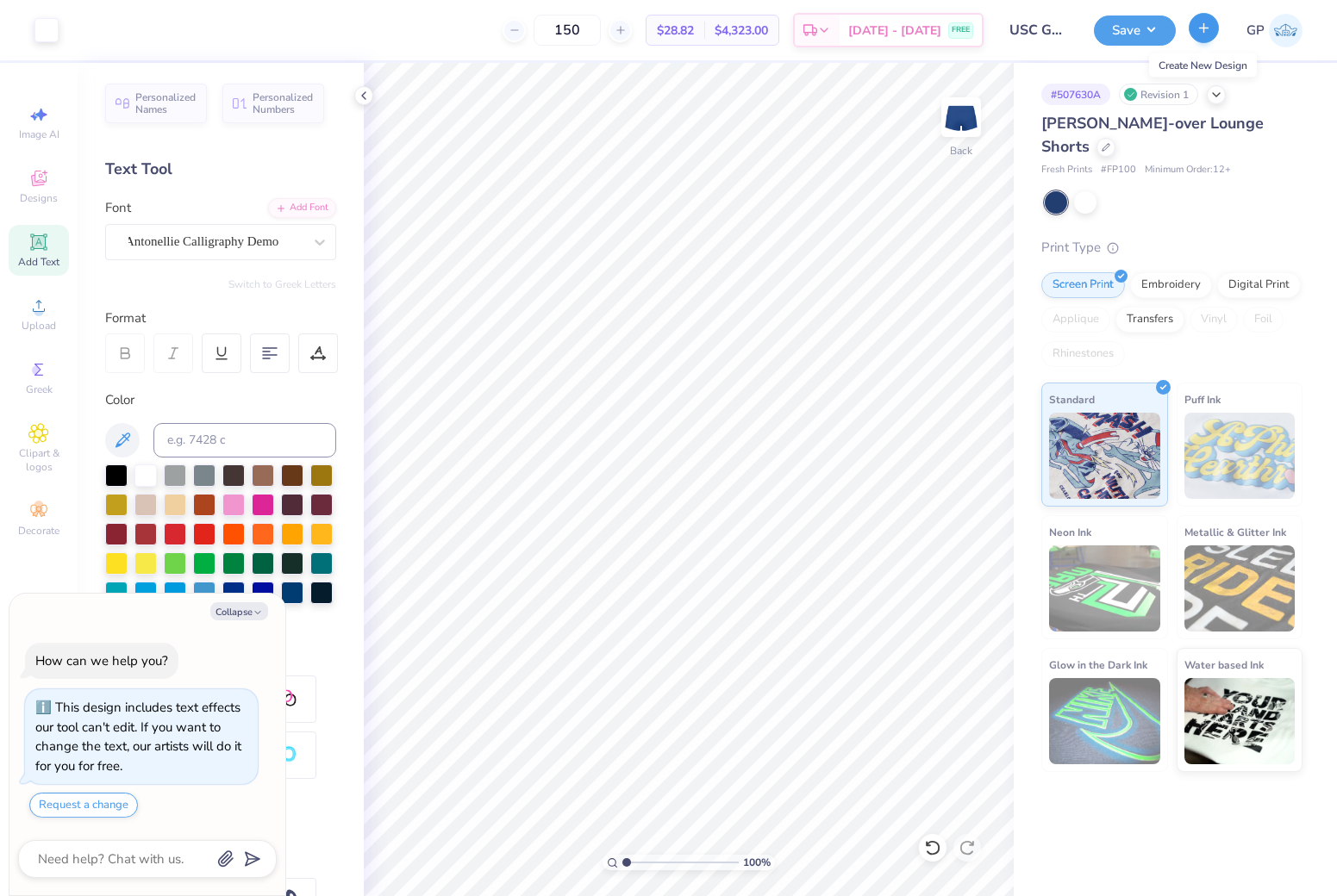
click at [1200, 33] on icon "button" at bounding box center [1203, 28] width 14 height 14
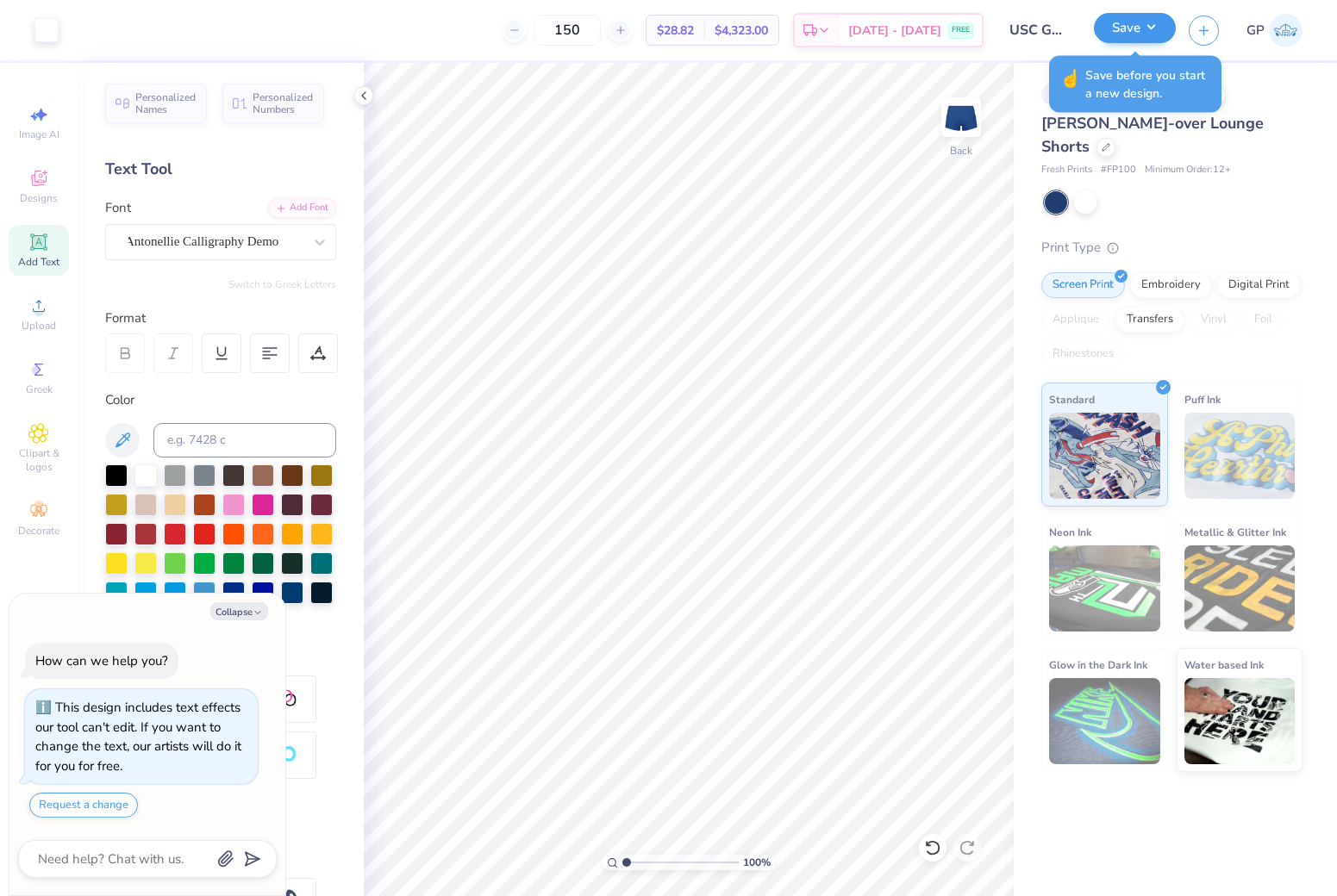
click at [1115, 34] on button "Save" at bounding box center [1135, 28] width 82 height 30
type textarea "x"
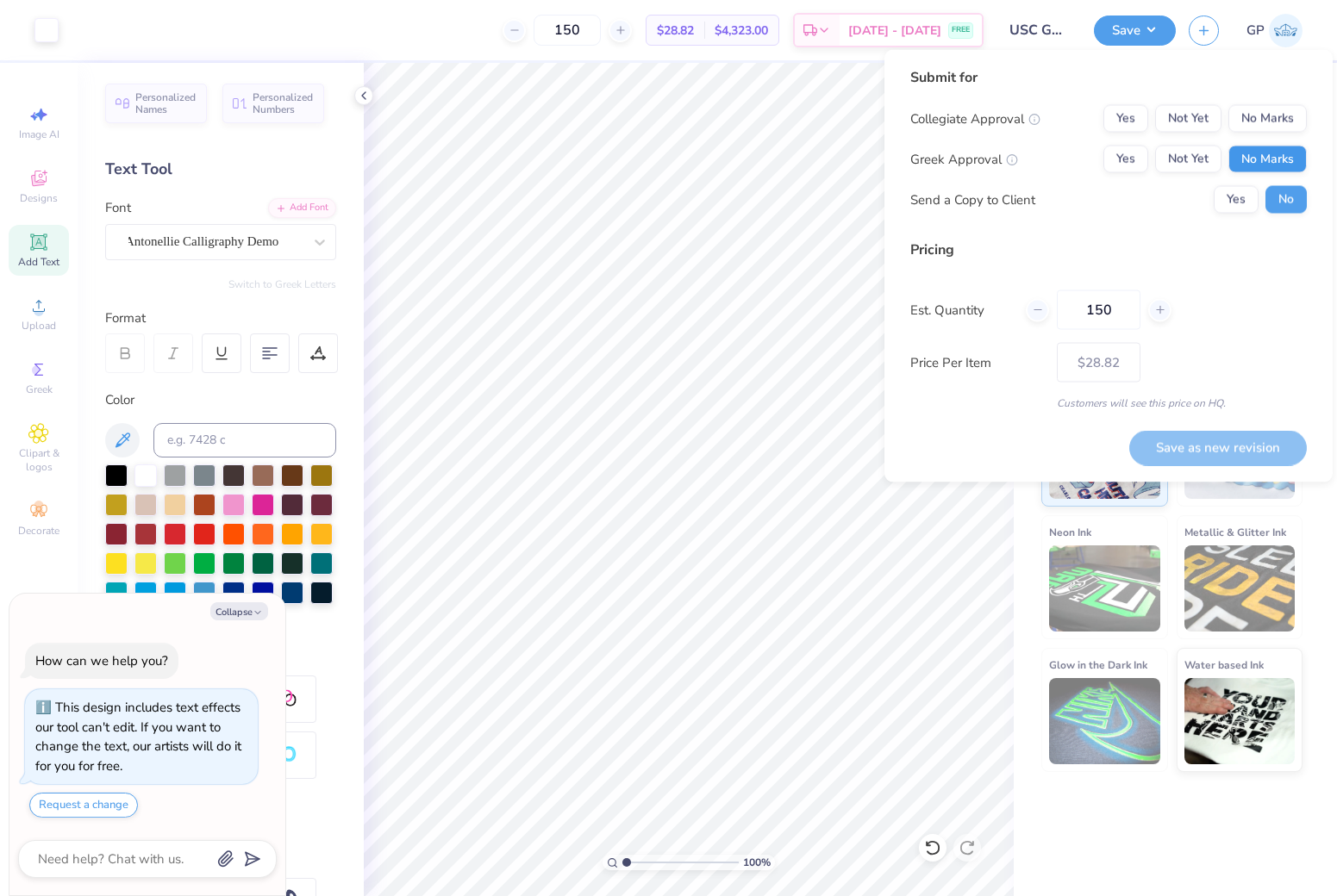
click at [1275, 151] on button "No Marks" at bounding box center [1267, 159] width 78 height 28
click at [1136, 118] on button "Yes" at bounding box center [1126, 119] width 45 height 28
click at [1234, 456] on button "Save as new revision" at bounding box center [1217, 448] width 177 height 36
type input "$28.82"
type textarea "x"
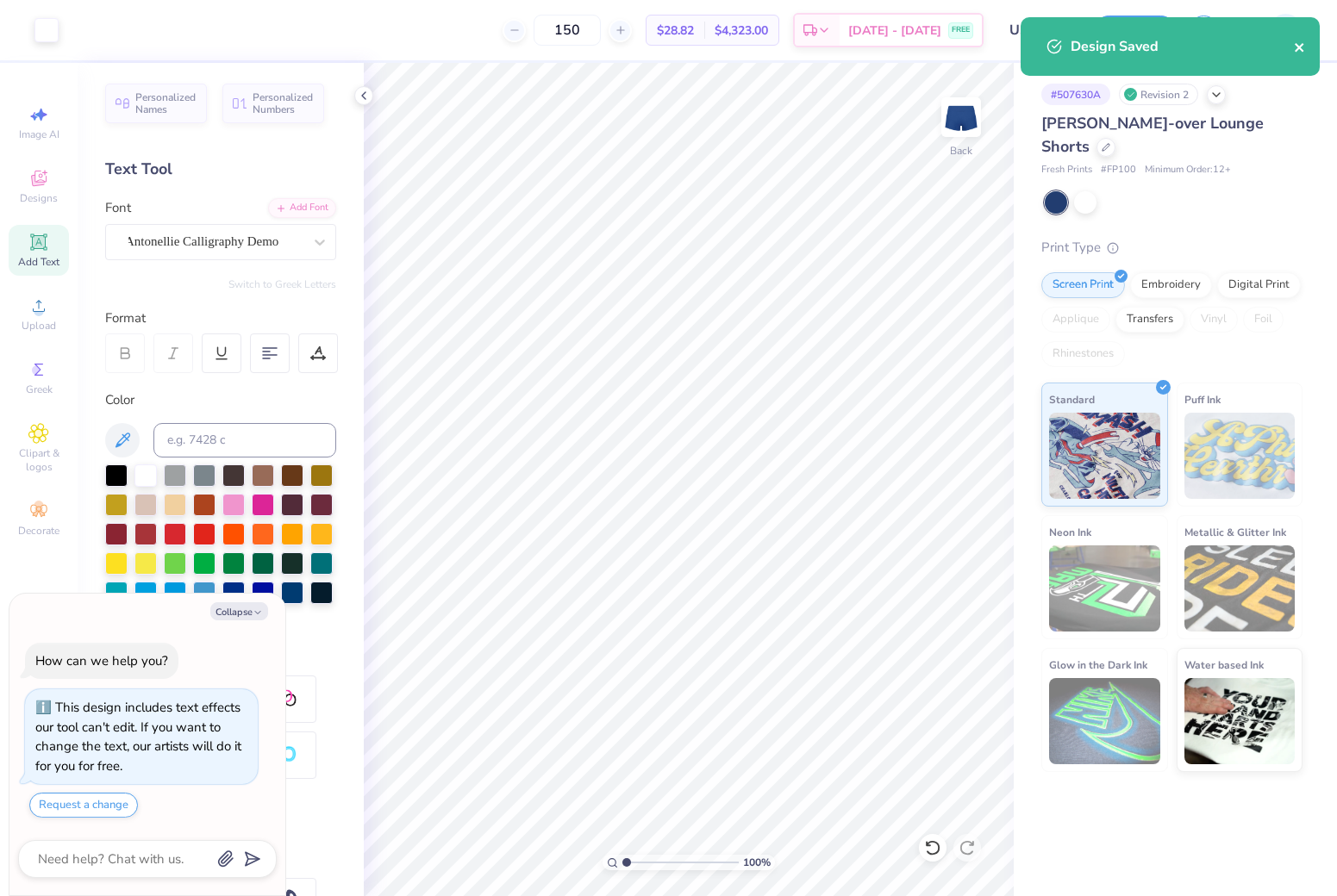
click at [1300, 51] on icon "close" at bounding box center [1300, 46] width 12 height 13
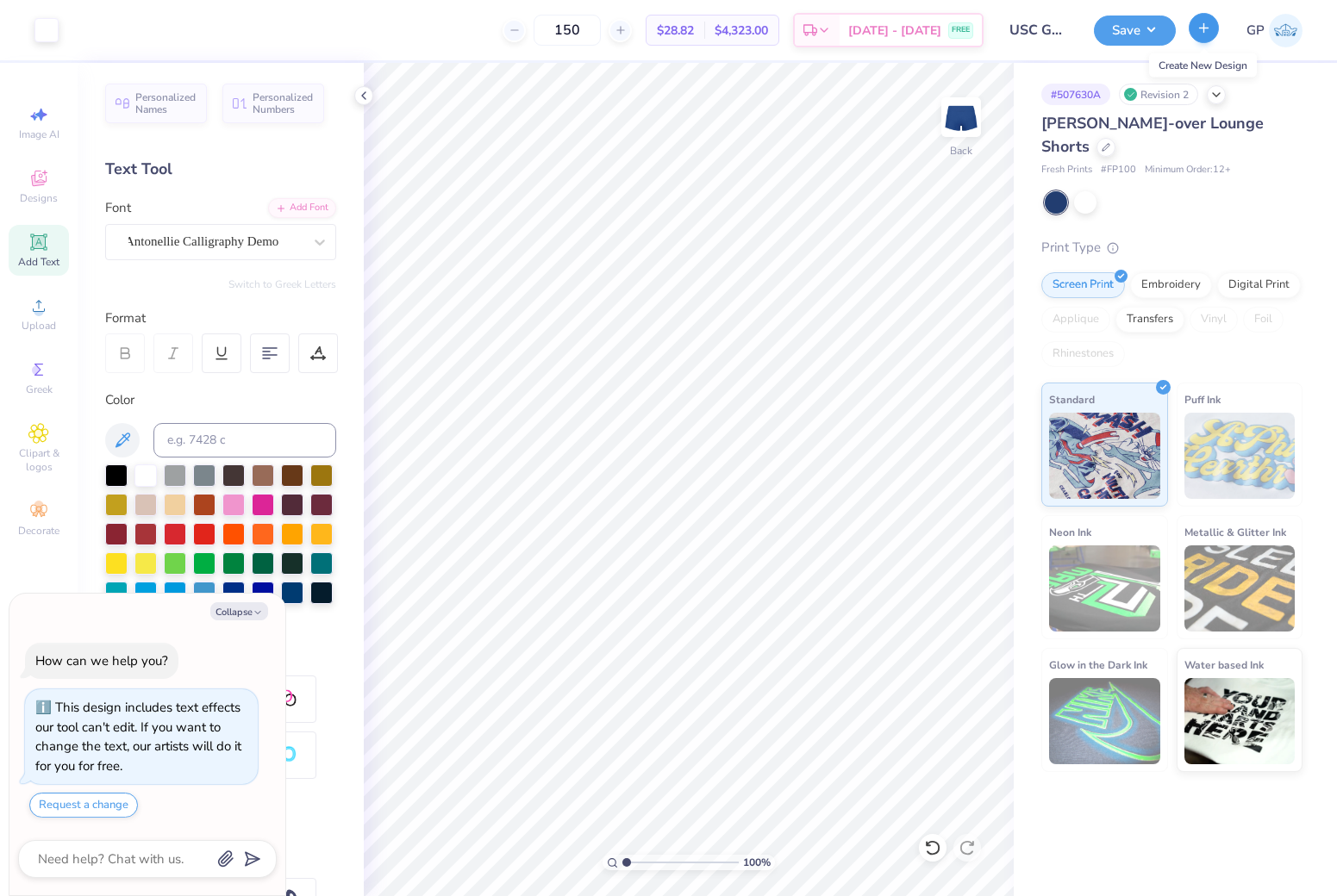
click at [1204, 31] on line "button" at bounding box center [1204, 28] width 0 height 9
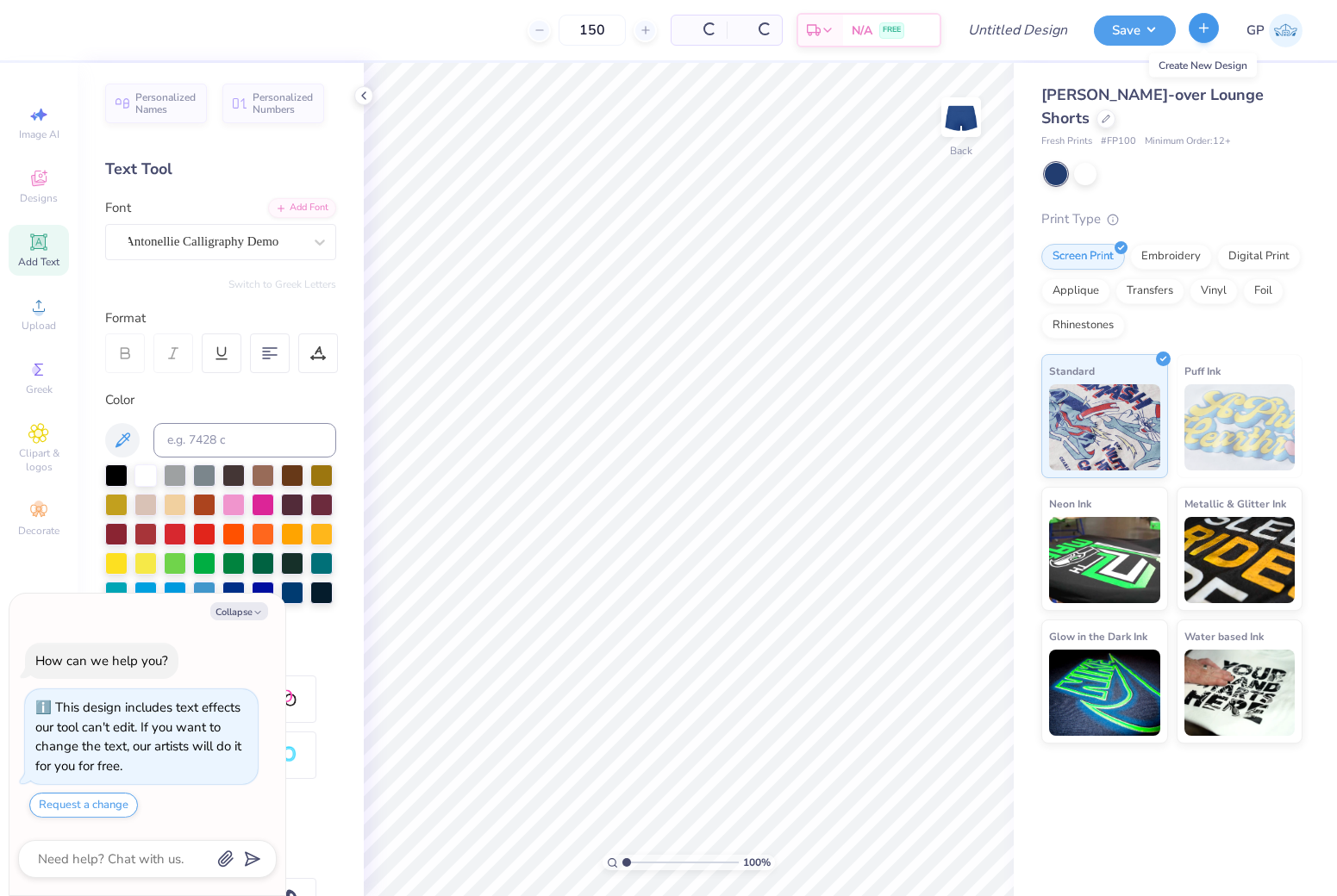
type textarea "x"
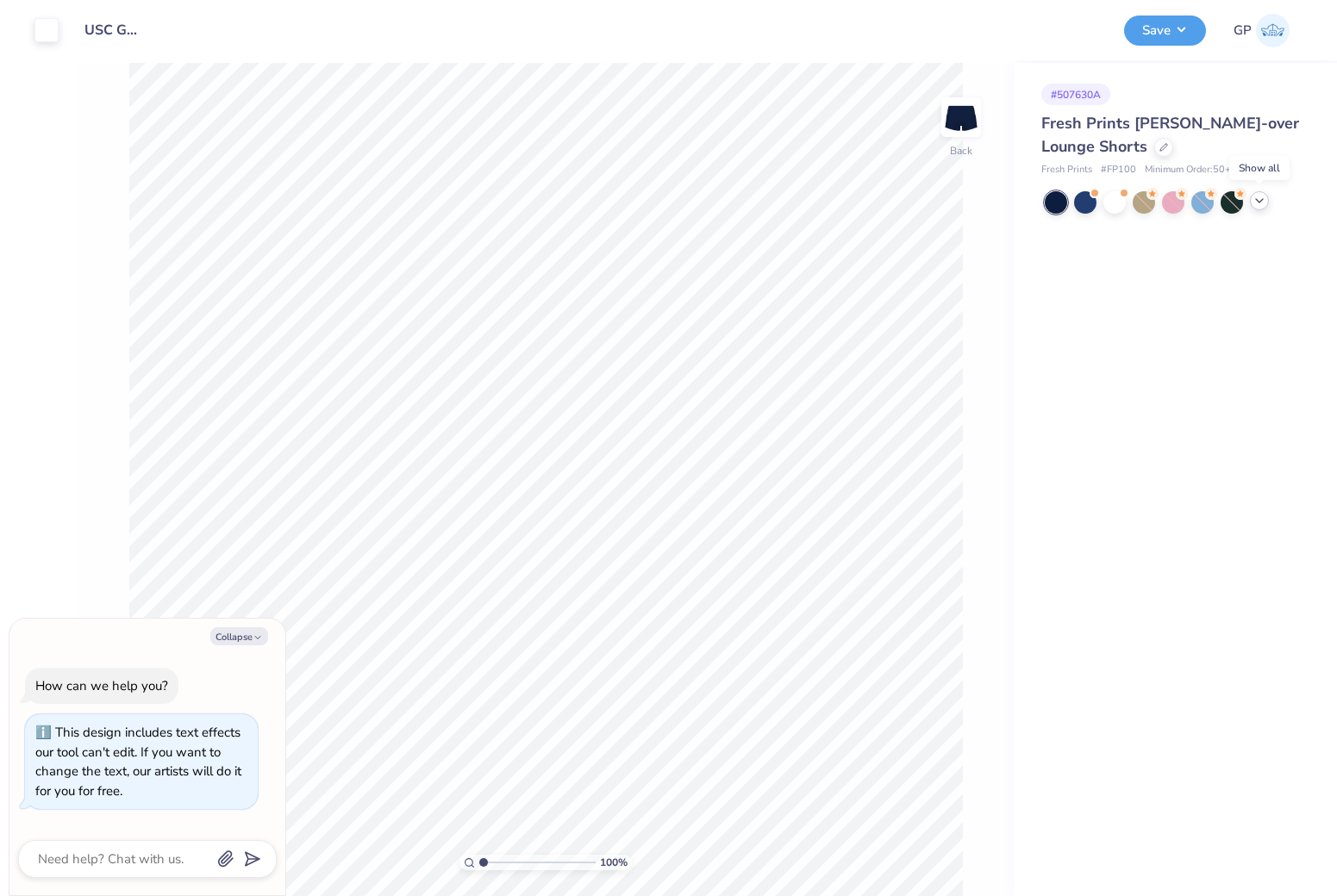
click at [1260, 201] on polyline at bounding box center [1259, 201] width 7 height 4
click at [1059, 229] on div at bounding box center [1055, 231] width 22 height 22
click at [1087, 414] on div "# 507630A Fresh Prints Lindsey Fold-over Lounge Shorts Fresh Prints # FP100 Min…" at bounding box center [1175, 480] width 323 height 833
click at [1161, 148] on icon at bounding box center [1163, 145] width 7 height 7
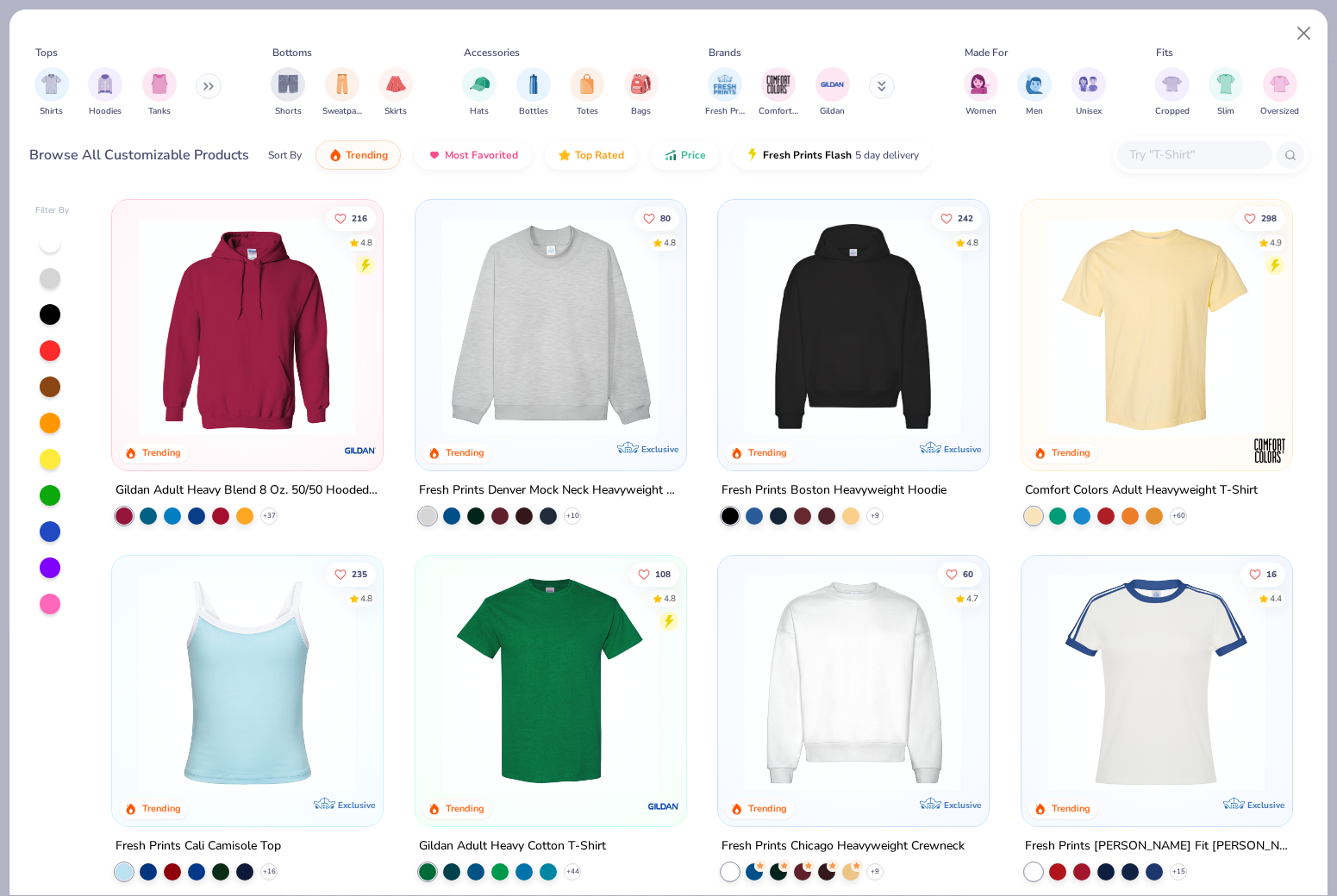
click at [1189, 669] on img at bounding box center [1156, 681] width 235 height 218
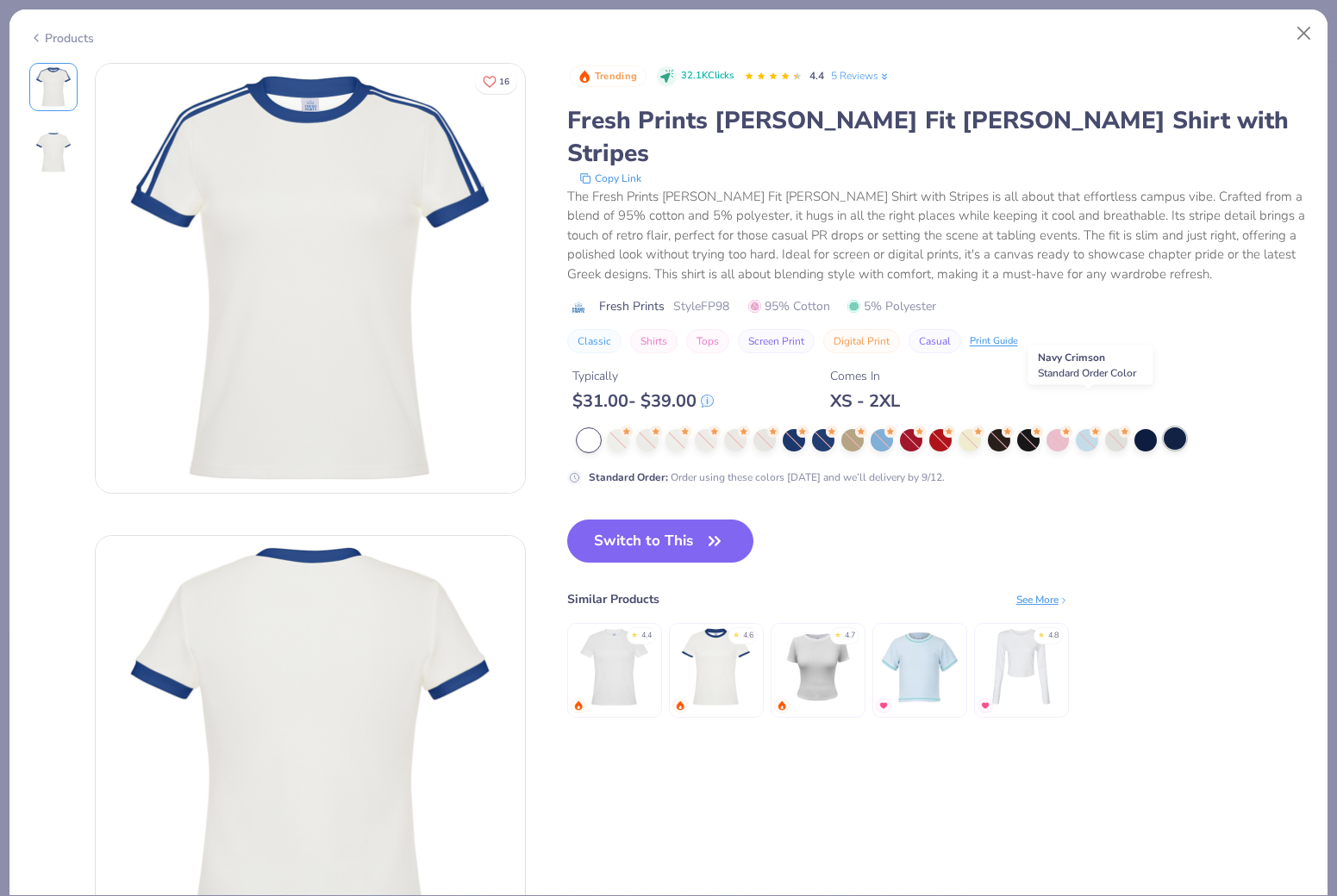
click at [1163, 427] on div at bounding box center [1174, 438] width 22 height 22
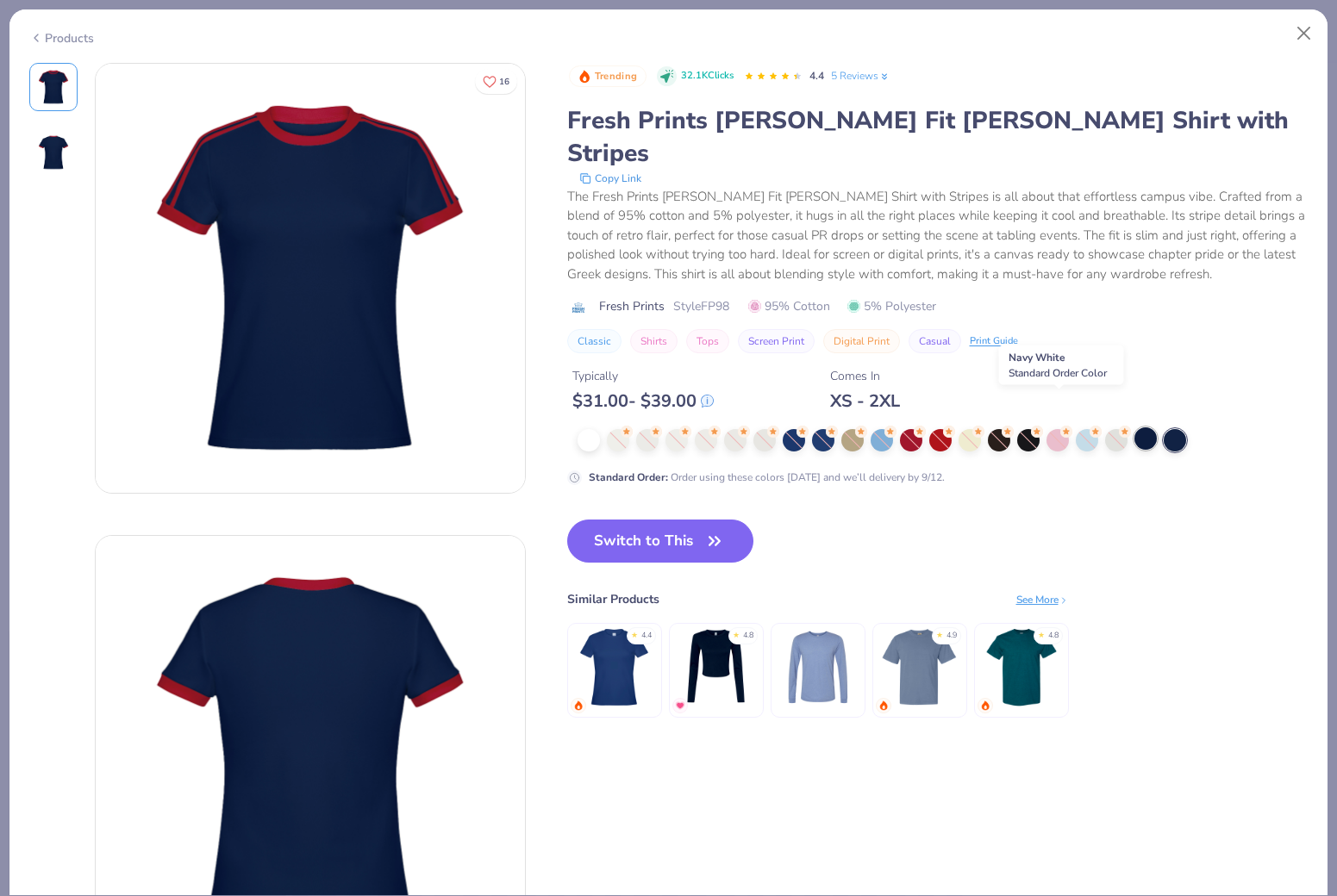
click at [1134, 427] on div at bounding box center [1144, 438] width 22 height 22
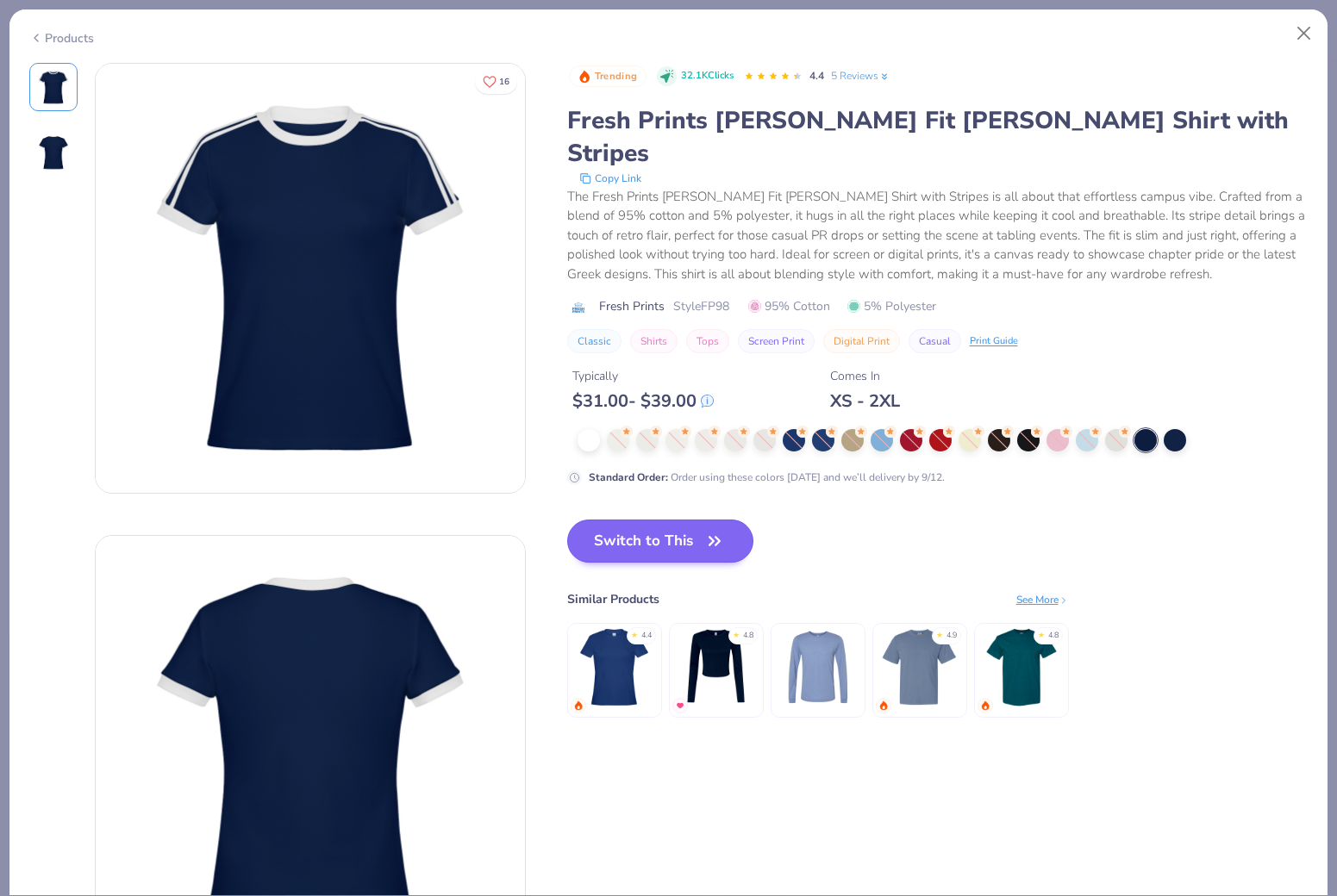
click at [567, 520] on button "Switch to This" at bounding box center [661, 541] width 187 height 43
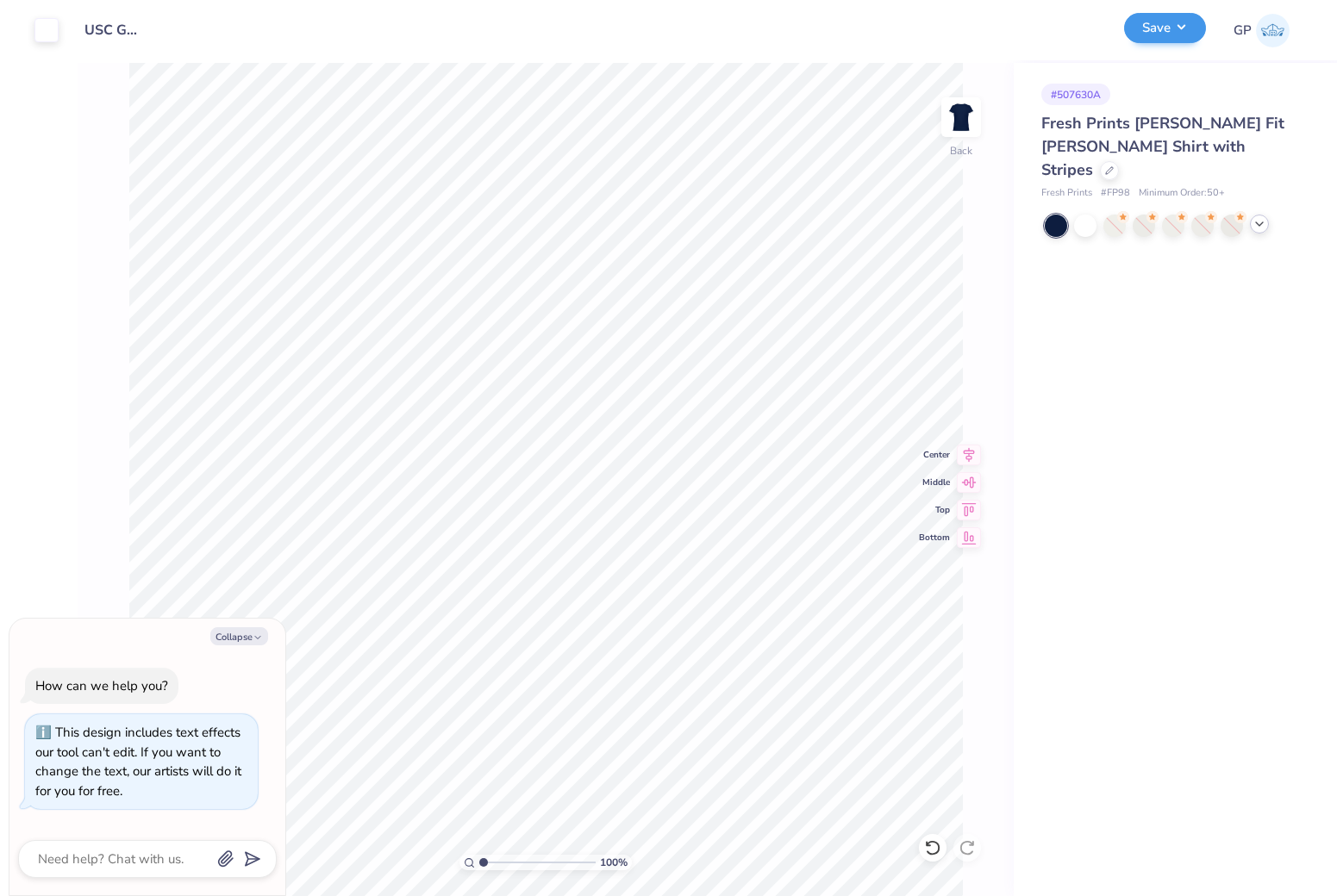
click at [1145, 29] on button "Save" at bounding box center [1165, 28] width 82 height 30
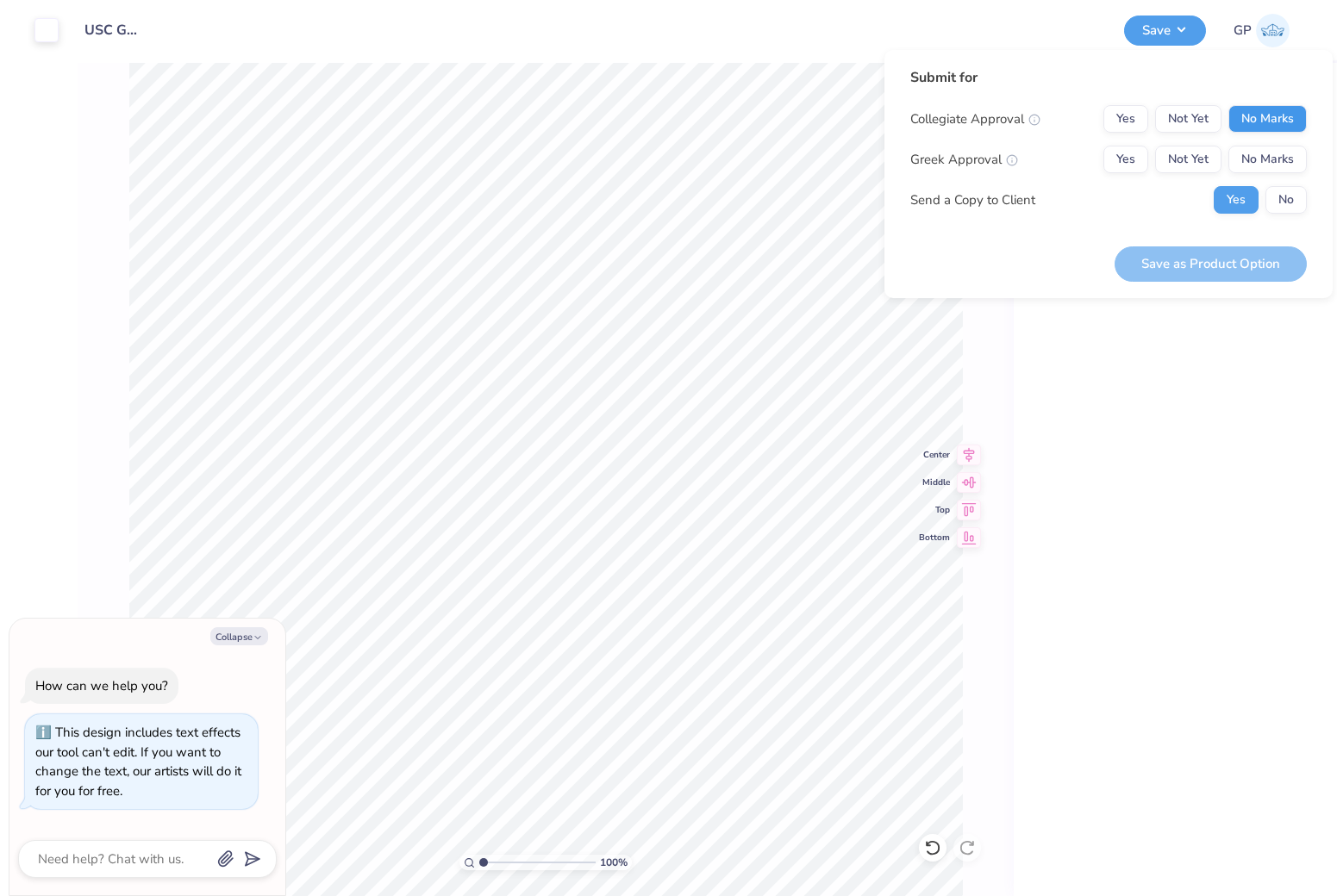
click at [1267, 122] on button "No Marks" at bounding box center [1267, 119] width 78 height 28
click at [1267, 158] on button "No Marks" at bounding box center [1267, 159] width 78 height 28
click at [1282, 196] on button "No" at bounding box center [1285, 200] width 41 height 28
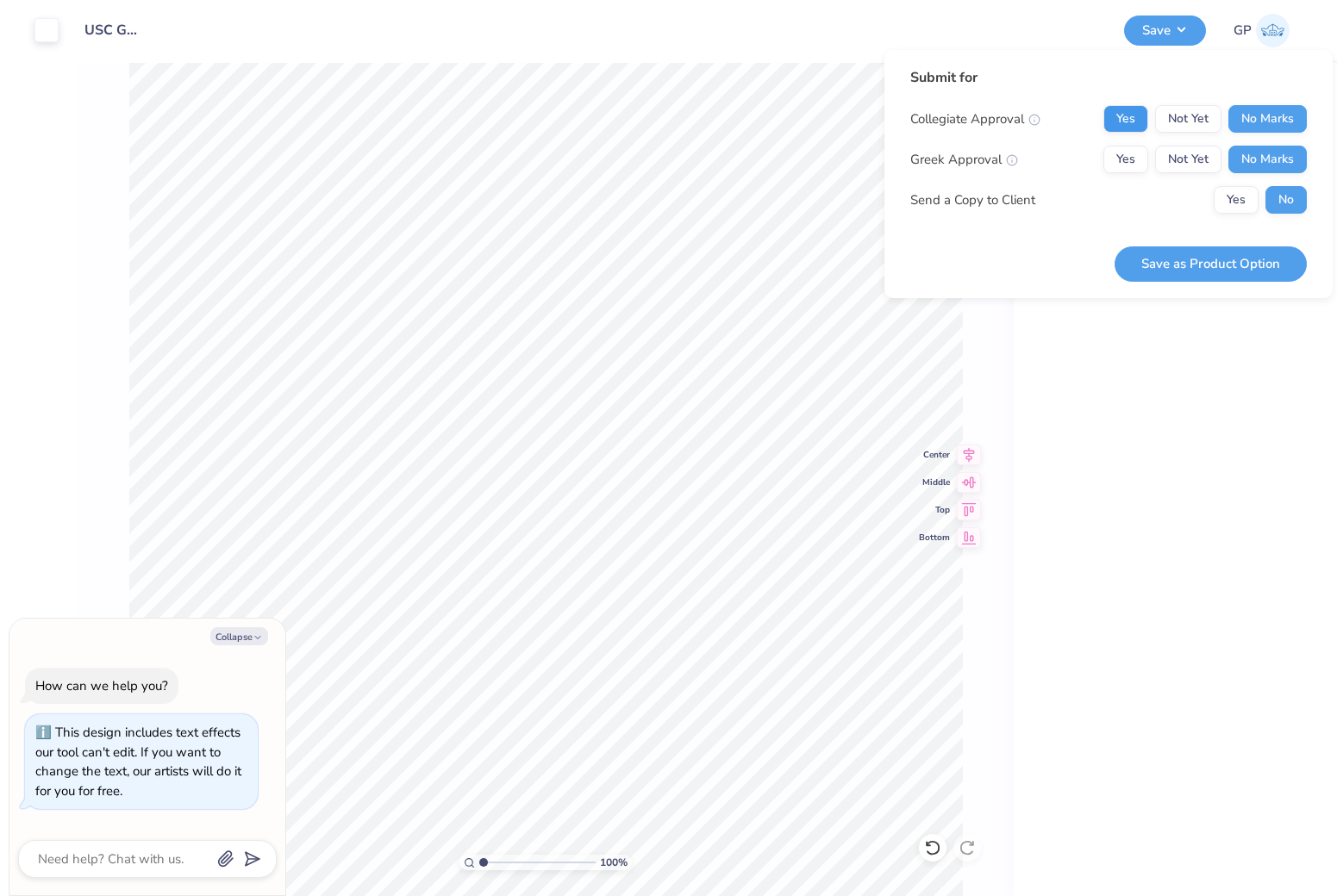
click at [1135, 120] on button "Yes" at bounding box center [1126, 119] width 45 height 28
click at [1192, 257] on button "Save as Product Option" at bounding box center [1209, 264] width 192 height 36
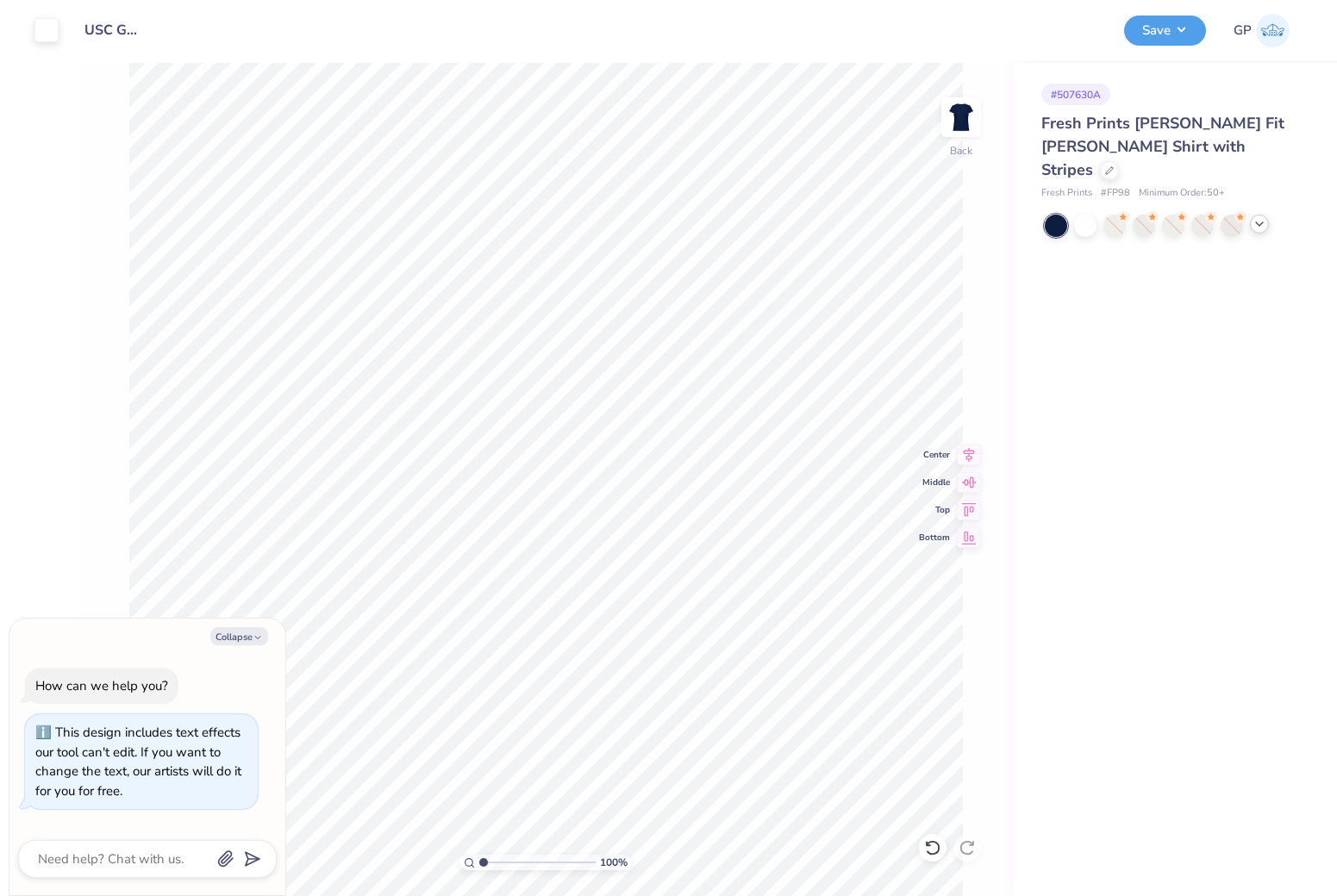
type textarea "x"
